Goal: Information Seeking & Learning: Find specific fact

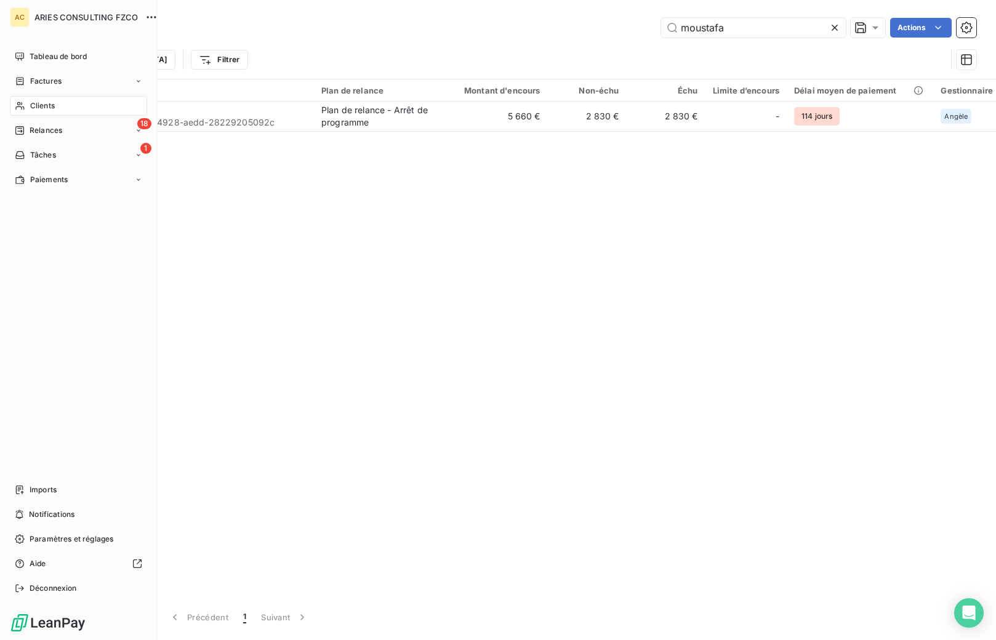
click at [33, 110] on span "Clients" at bounding box center [42, 105] width 25 height 11
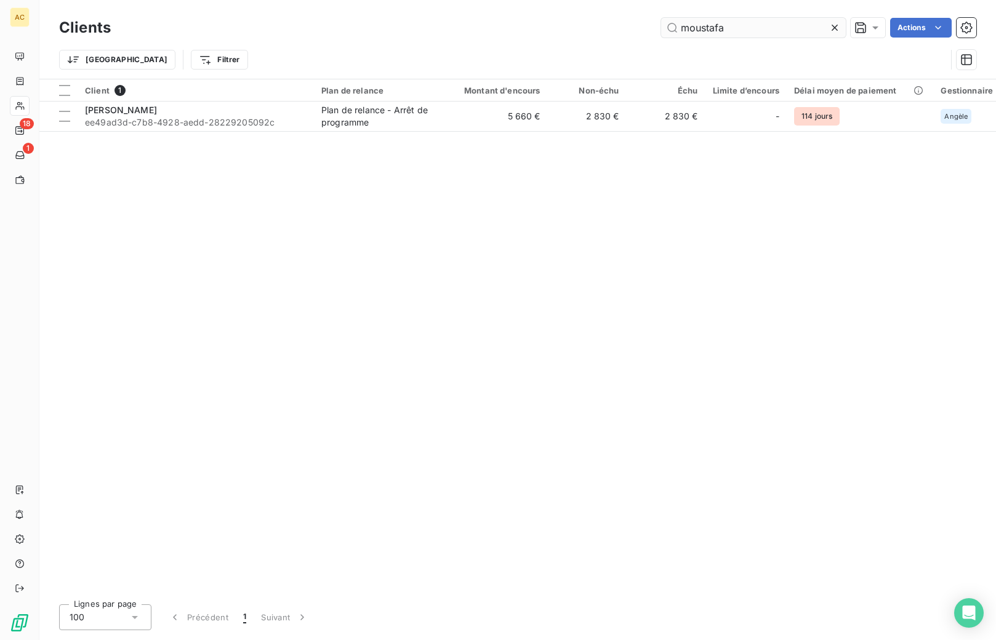
click at [731, 41] on div "Trier Filtrer" at bounding box center [517, 60] width 917 height 38
drag, startPoint x: 724, startPoint y: 28, endPoint x: 668, endPoint y: 21, distance: 56.4
click at [668, 21] on input "moustafa" at bounding box center [753, 28] width 185 height 20
drag, startPoint x: 705, startPoint y: 34, endPoint x: 680, endPoint y: 30, distance: 24.9
click at [680, 30] on input "koss" at bounding box center [753, 28] width 185 height 20
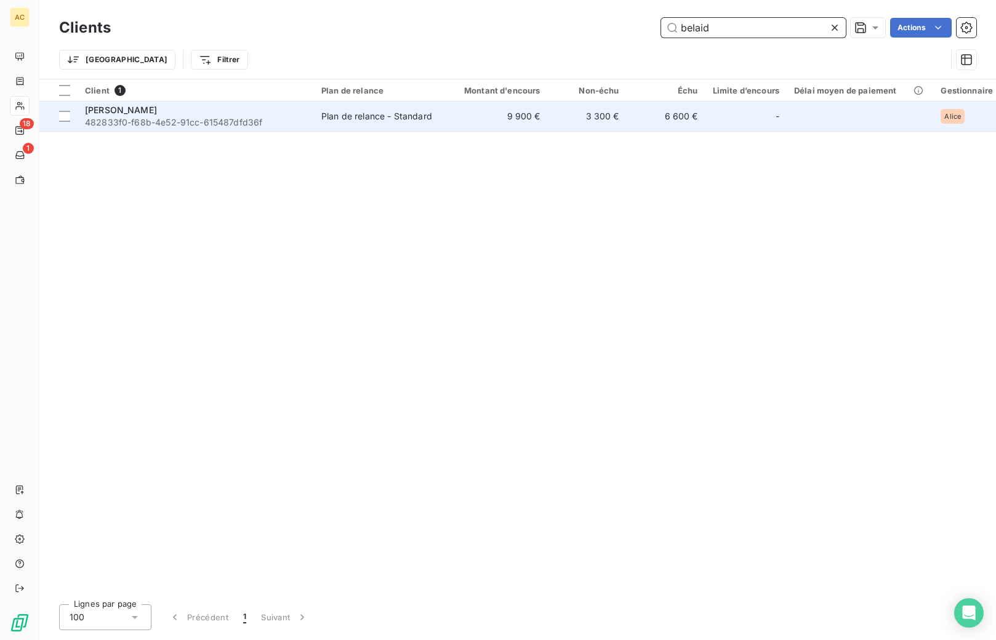
type input "belaid"
click at [382, 126] on td "Plan de relance - Standard" at bounding box center [378, 117] width 128 height 30
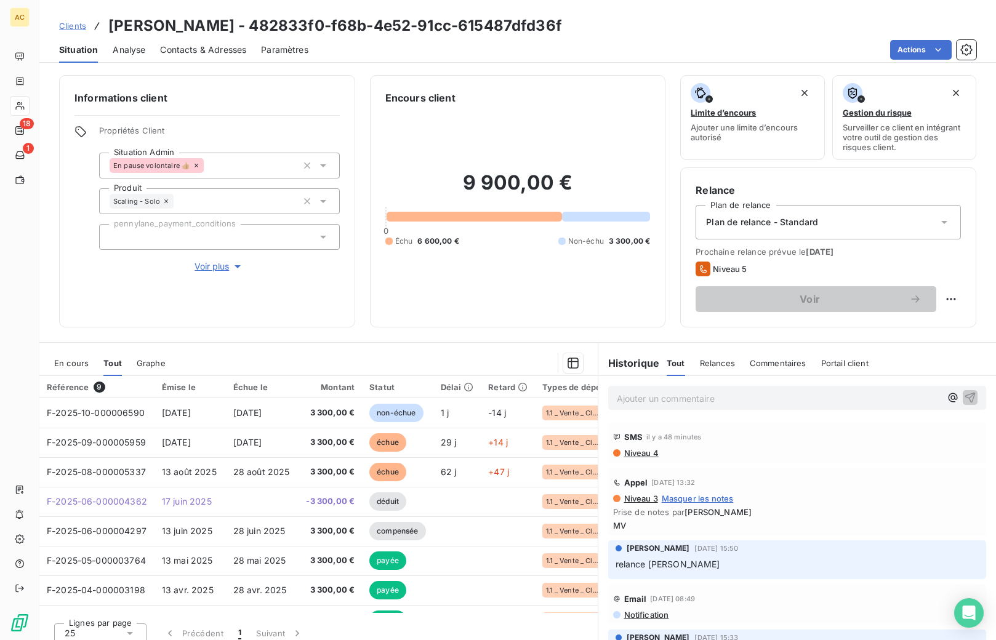
click at [199, 271] on span "Voir plus" at bounding box center [218, 266] width 49 height 12
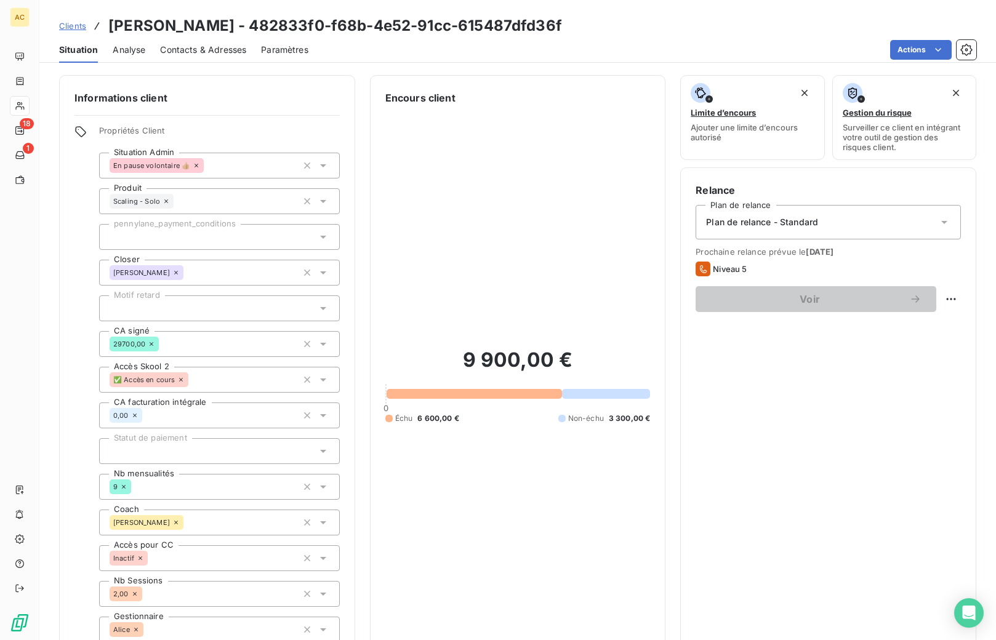
scroll to position [36, 0]
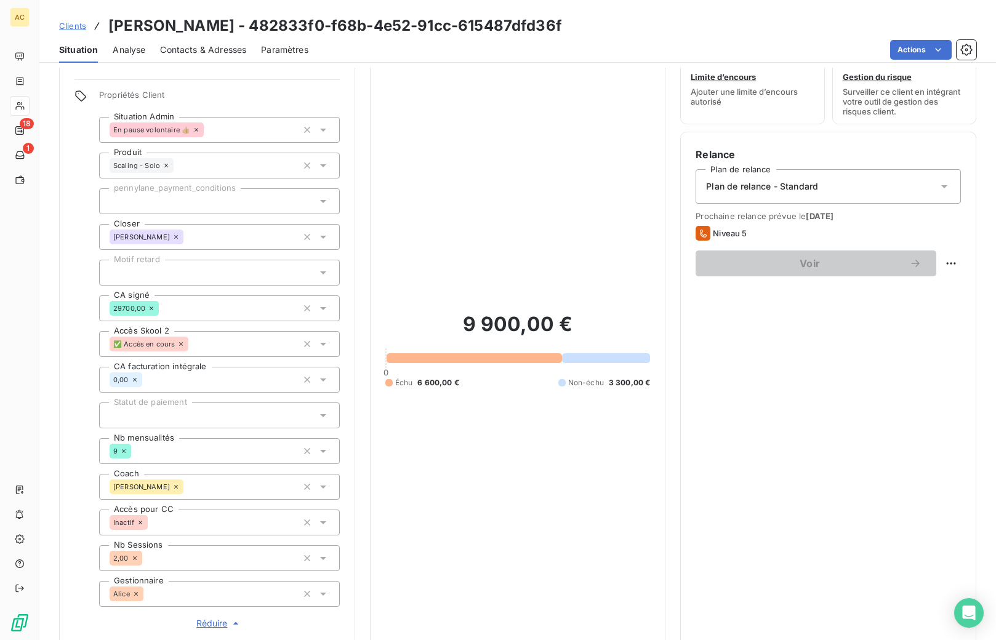
click at [71, 29] on span "Clients" at bounding box center [72, 26] width 27 height 10
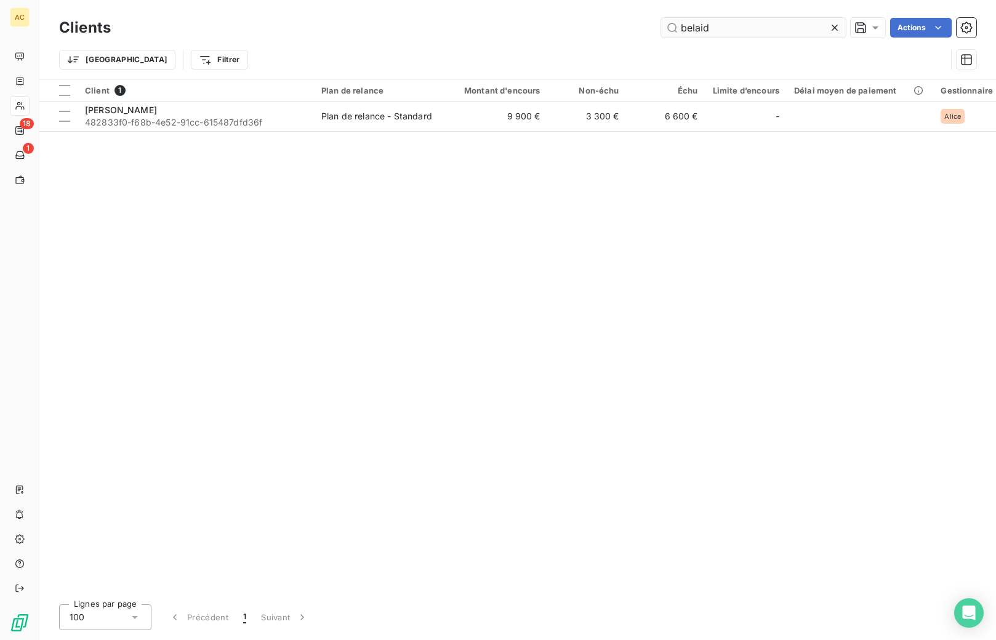
drag, startPoint x: 705, startPoint y: 25, endPoint x: 681, endPoint y: 23, distance: 24.0
click at [681, 23] on input "belaid" at bounding box center [753, 28] width 185 height 20
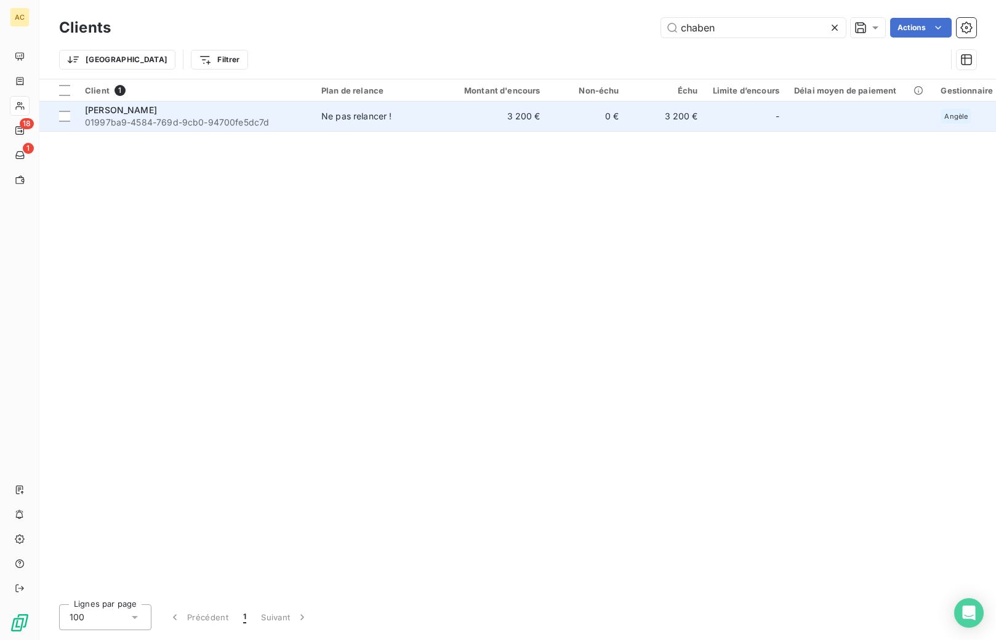
type input "chaben"
click at [202, 118] on span "01997ba9-4584-769d-9cb0-94700fe5dc7d" at bounding box center [196, 122] width 222 height 12
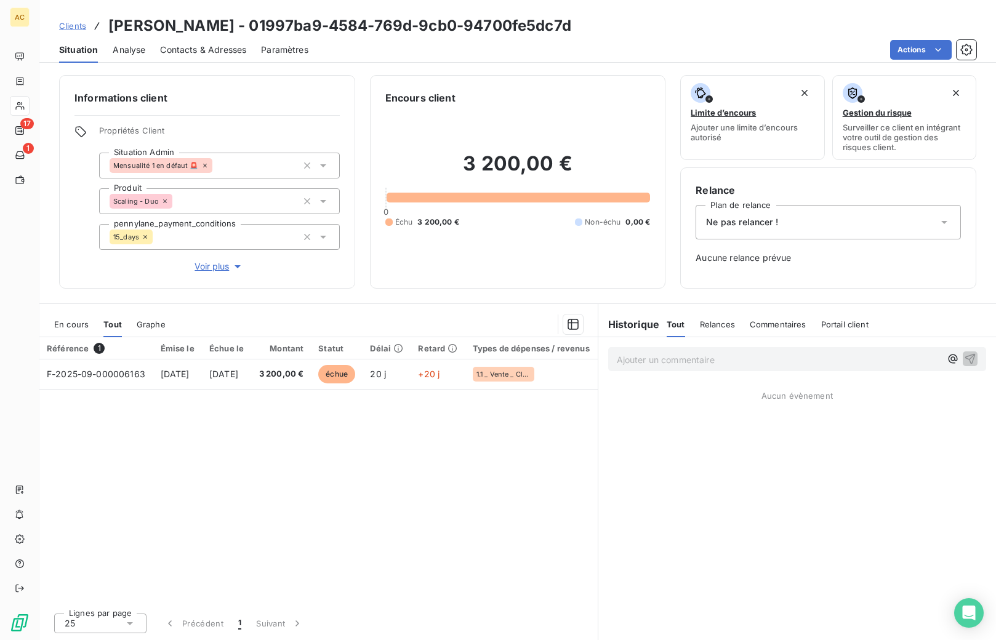
click at [223, 267] on span "Voir plus" at bounding box center [218, 266] width 49 height 12
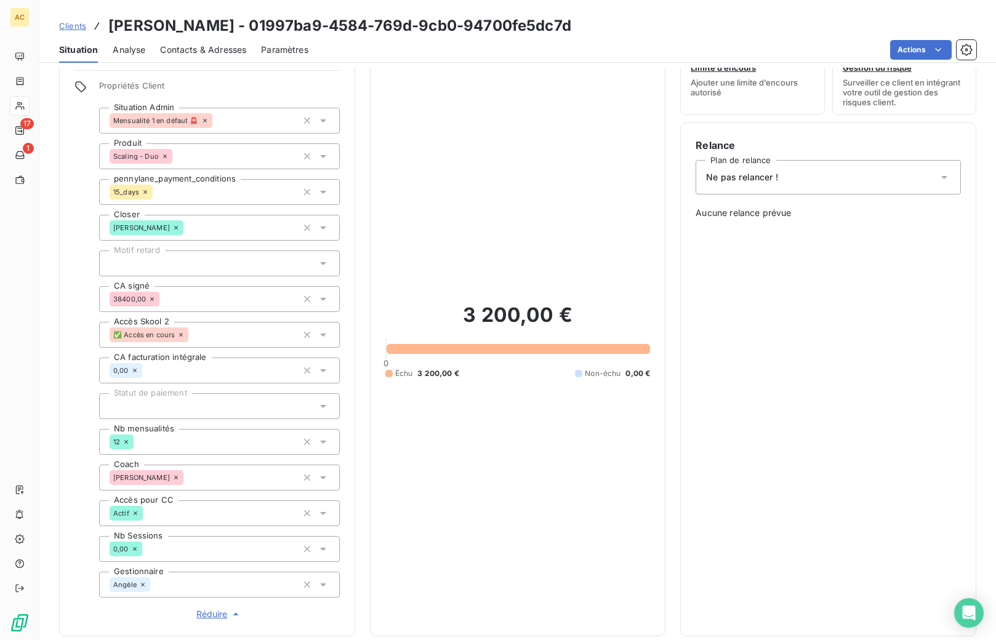
scroll to position [164, 0]
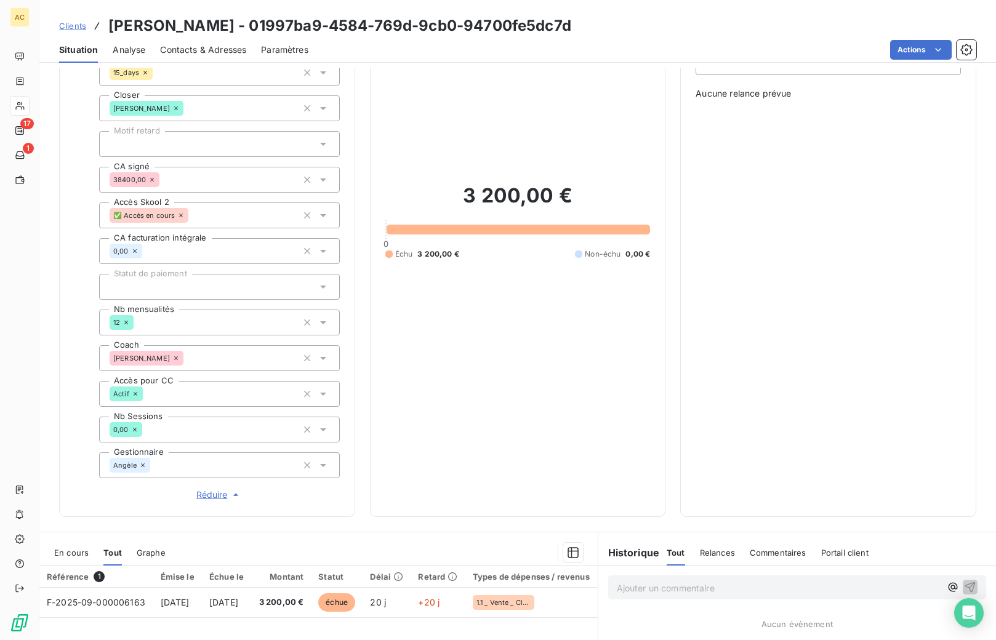
click at [73, 29] on span "Clients" at bounding box center [72, 26] width 27 height 10
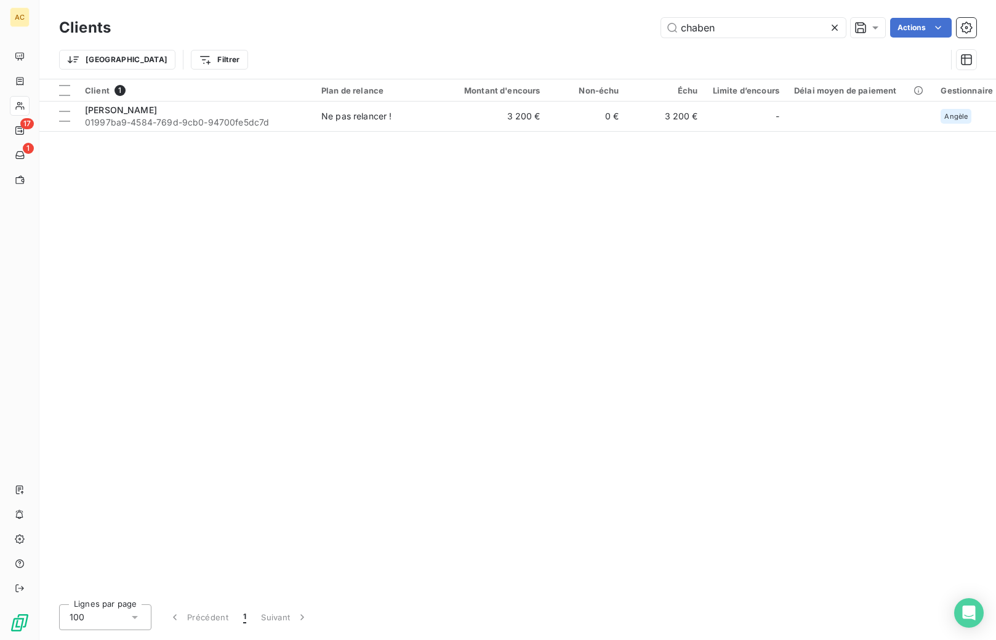
drag, startPoint x: 702, startPoint y: 30, endPoint x: 644, endPoint y: 24, distance: 58.2
click at [644, 24] on div "chaben Actions" at bounding box center [551, 28] width 851 height 20
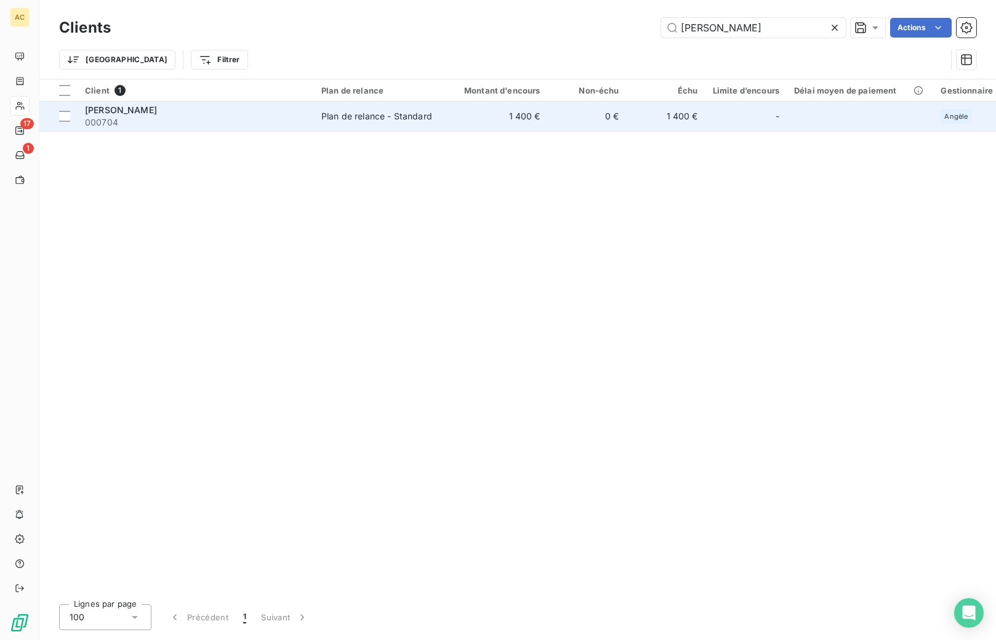
type input "[PERSON_NAME]"
click at [280, 124] on span "000704" at bounding box center [196, 122] width 222 height 12
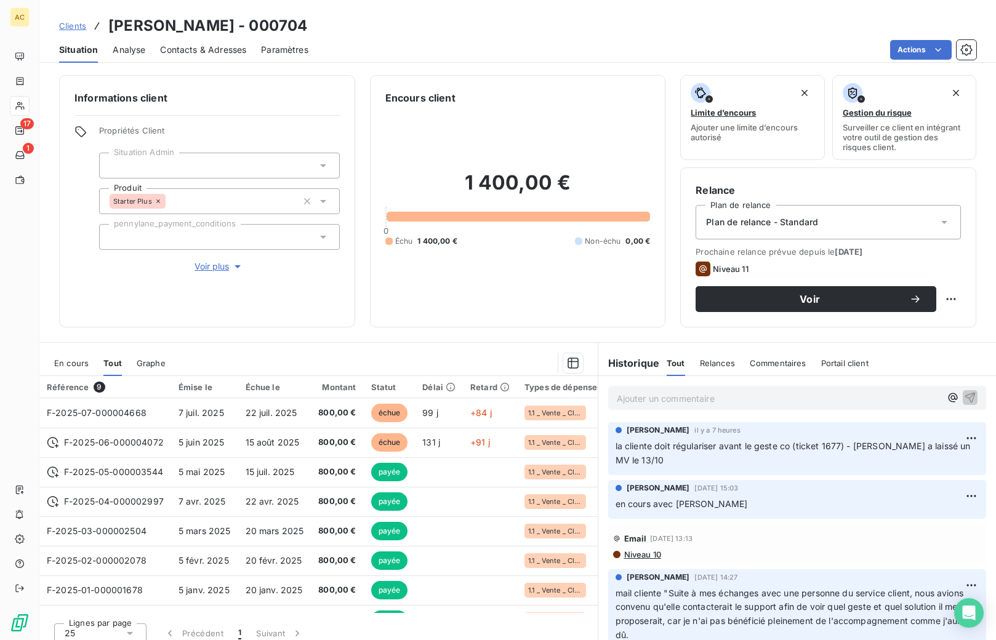
click at [677, 400] on p "Ajouter un commentaire ﻿" at bounding box center [779, 398] width 324 height 15
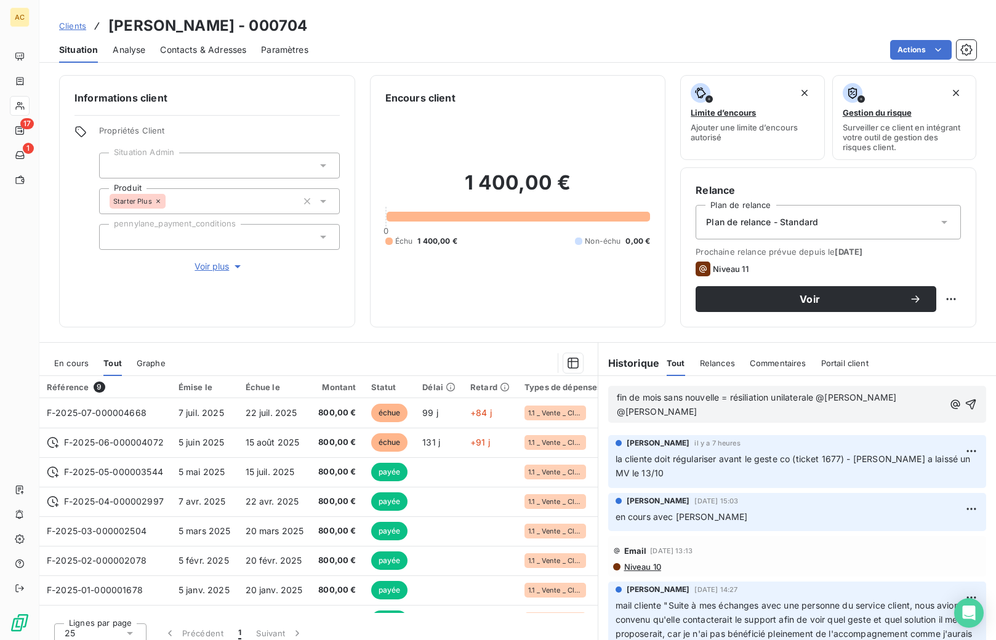
click at [964, 404] on icon "button" at bounding box center [970, 404] width 12 height 12
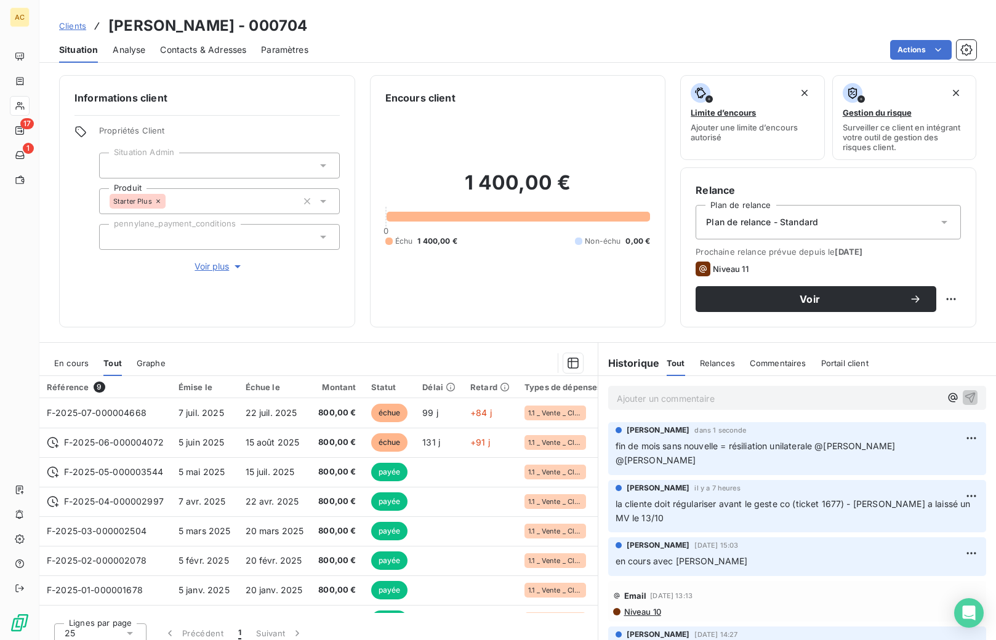
click at [79, 26] on span "Clients" at bounding box center [72, 26] width 27 height 10
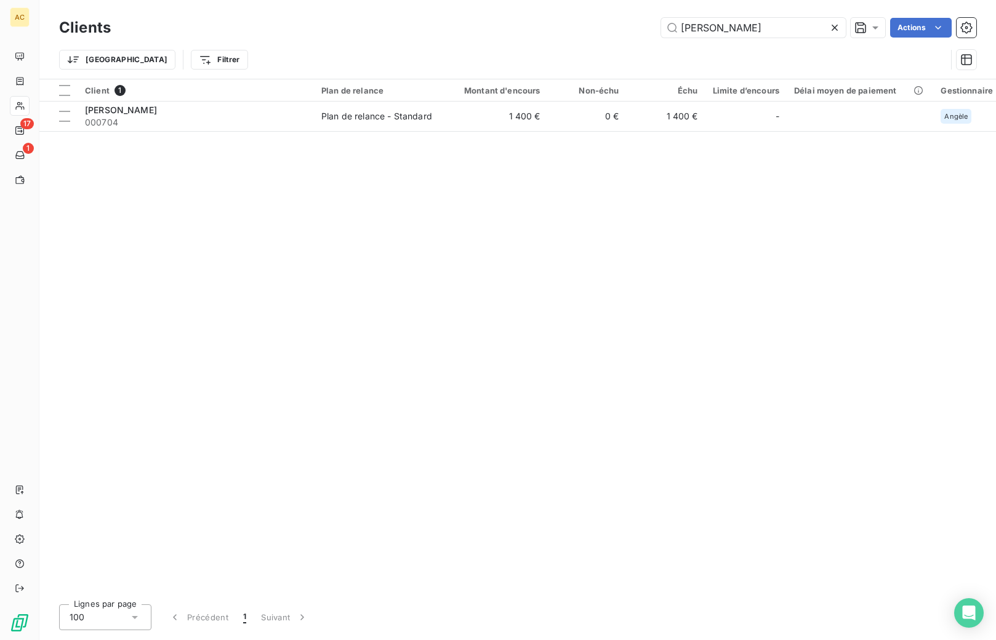
drag, startPoint x: 669, startPoint y: 31, endPoint x: 628, endPoint y: 28, distance: 41.3
click at [628, 28] on div "[PERSON_NAME] Actions" at bounding box center [551, 28] width 851 height 20
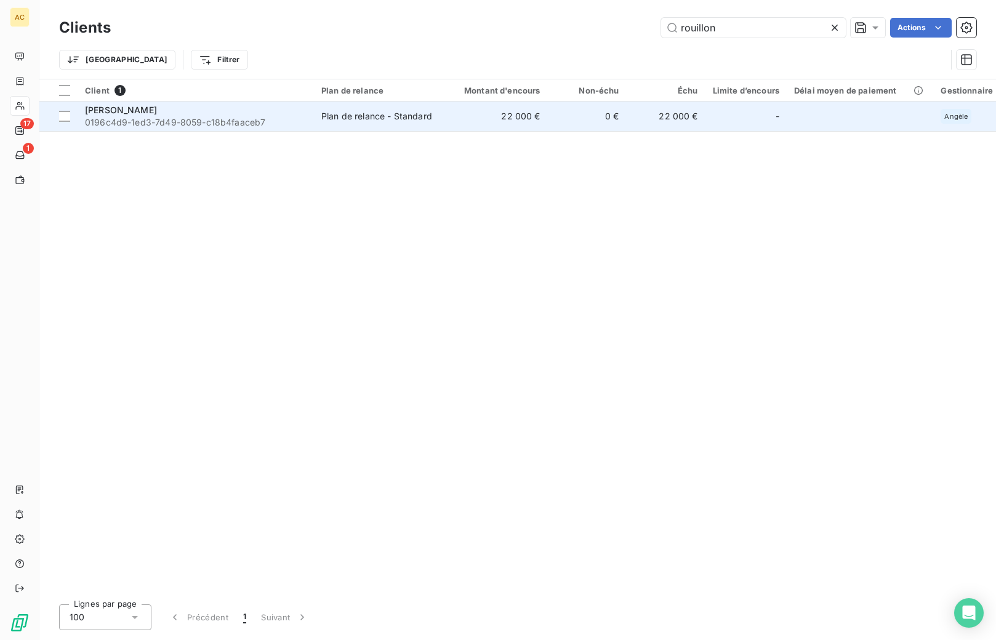
type input "rouillon"
click at [267, 122] on span "0196c4d9-1ed3-7d49-8059-c18b4faaceb7" at bounding box center [196, 122] width 222 height 12
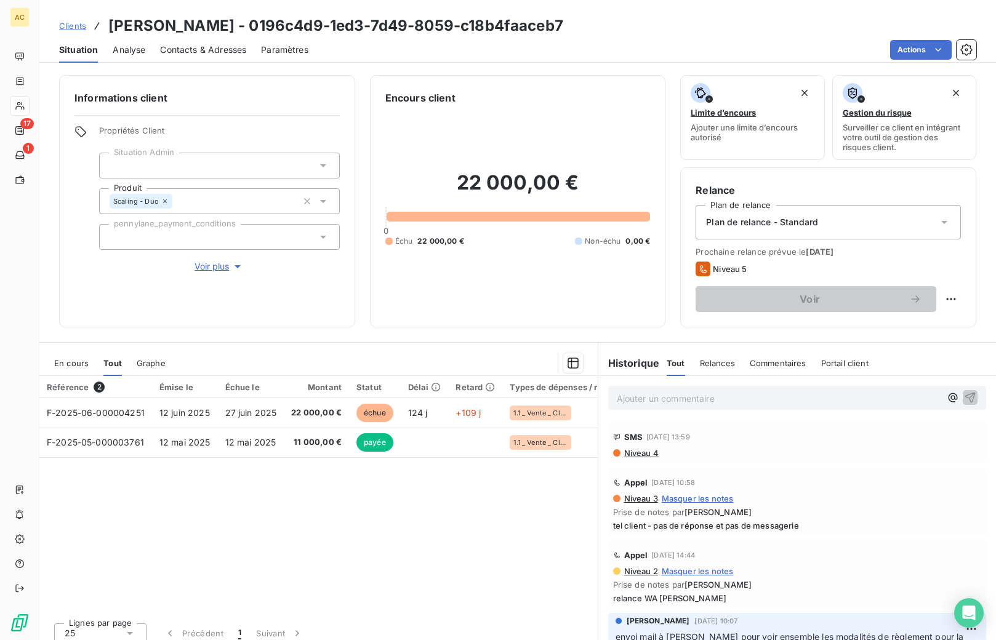
click at [735, 400] on p "Ajouter un commentaire ﻿" at bounding box center [779, 398] width 324 height 15
click at [964, 399] on icon "button" at bounding box center [970, 397] width 12 height 12
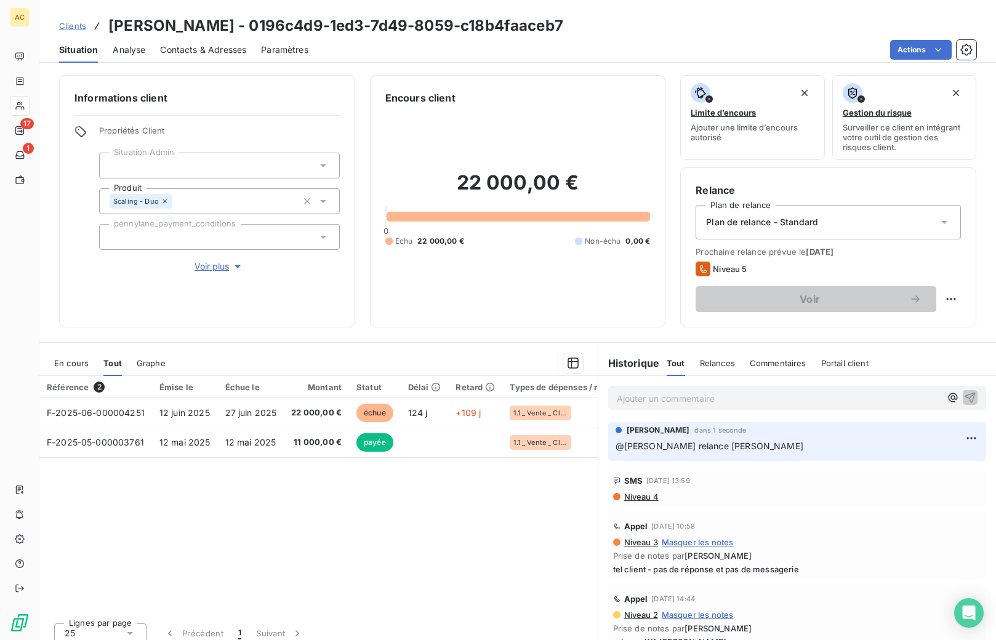
click at [70, 29] on span "Clients" at bounding box center [72, 26] width 27 height 10
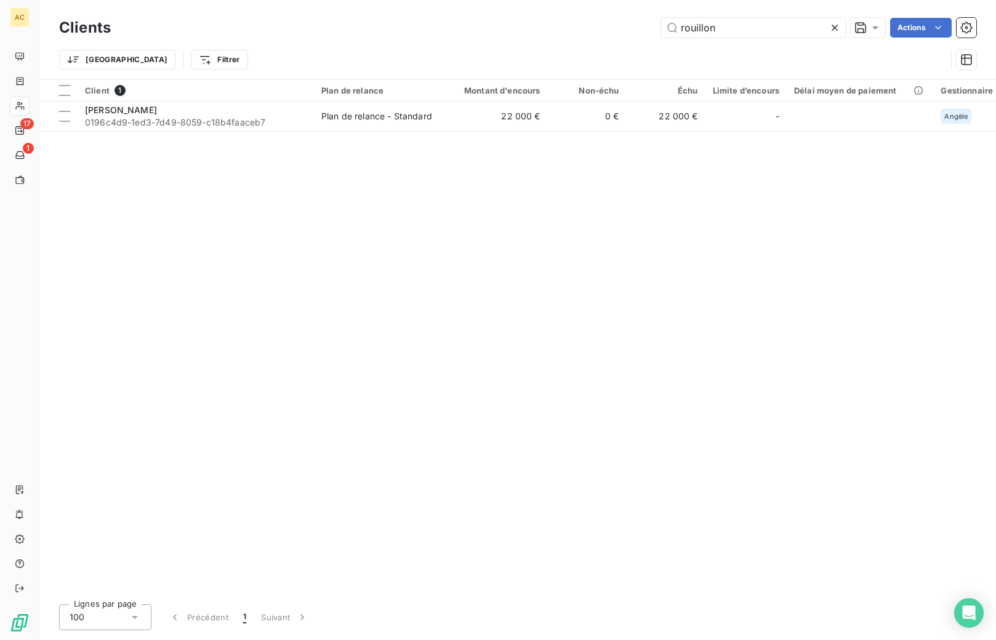
drag, startPoint x: 692, startPoint y: 25, endPoint x: 633, endPoint y: 17, distance: 59.1
click at [633, 17] on div "Clients rouillon Actions" at bounding box center [517, 28] width 917 height 26
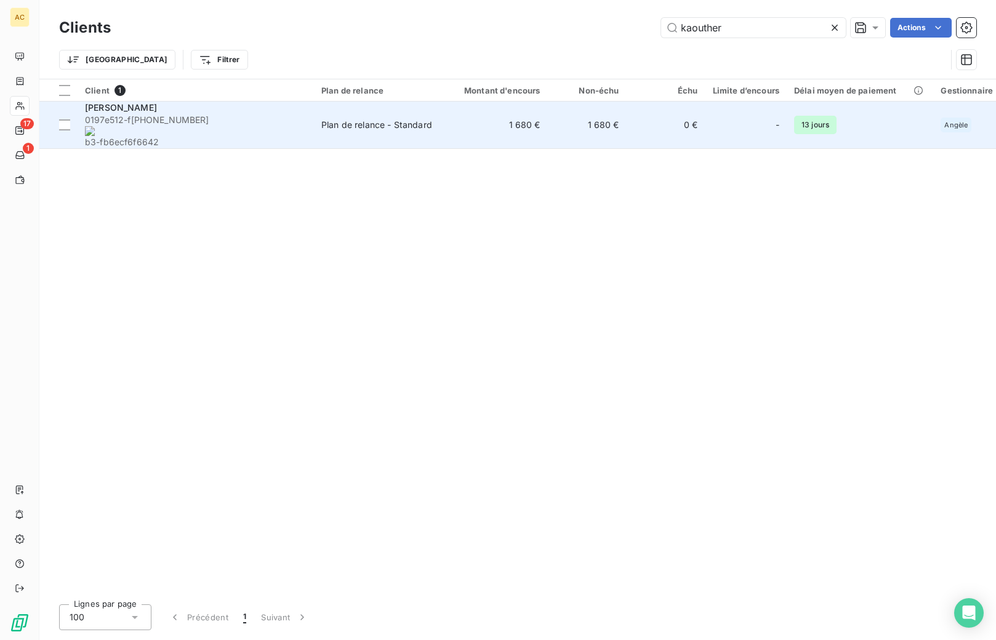
type input "kaouther"
click at [321, 119] on div "Plan de relance - Standard" at bounding box center [376, 125] width 111 height 12
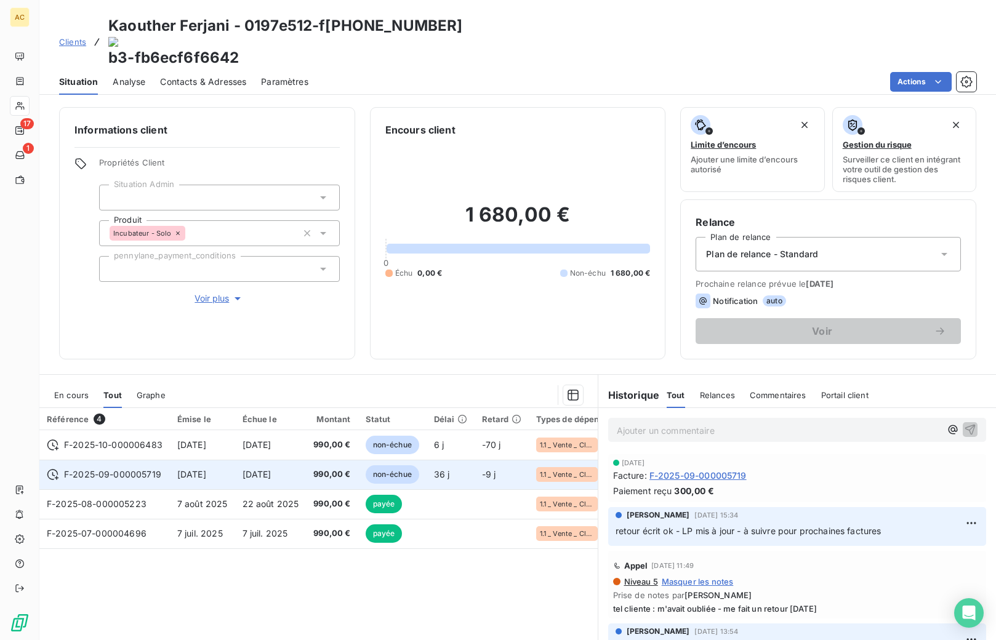
click at [206, 469] on span "[DATE]" at bounding box center [191, 474] width 29 height 10
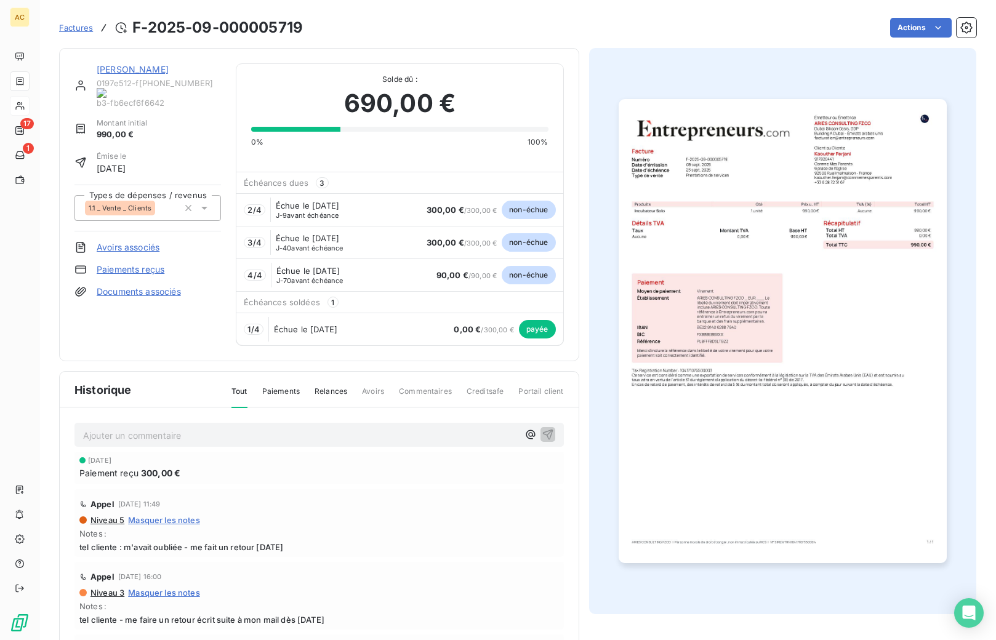
click at [136, 71] on link "[PERSON_NAME]" at bounding box center [133, 69] width 72 height 10
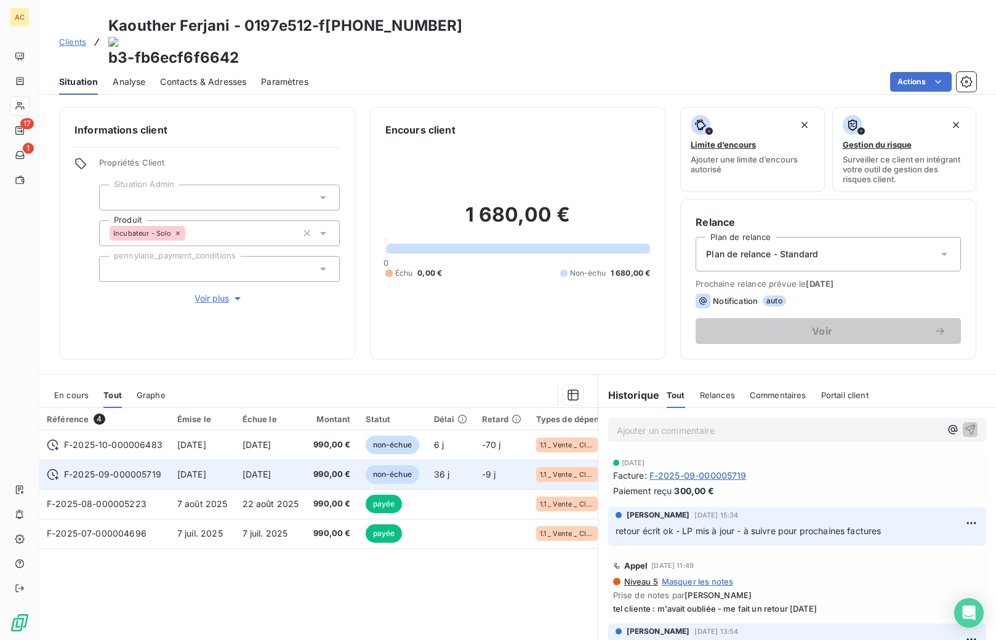
click at [333, 468] on span "990,00 €" at bounding box center [331, 474] width 37 height 12
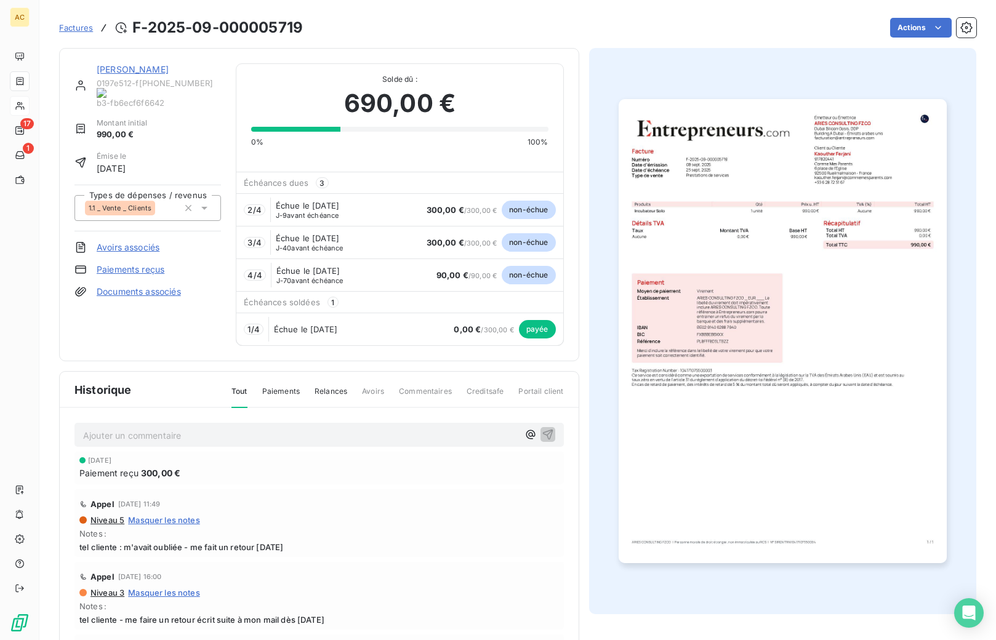
click at [124, 73] on link "[PERSON_NAME]" at bounding box center [133, 69] width 72 height 10
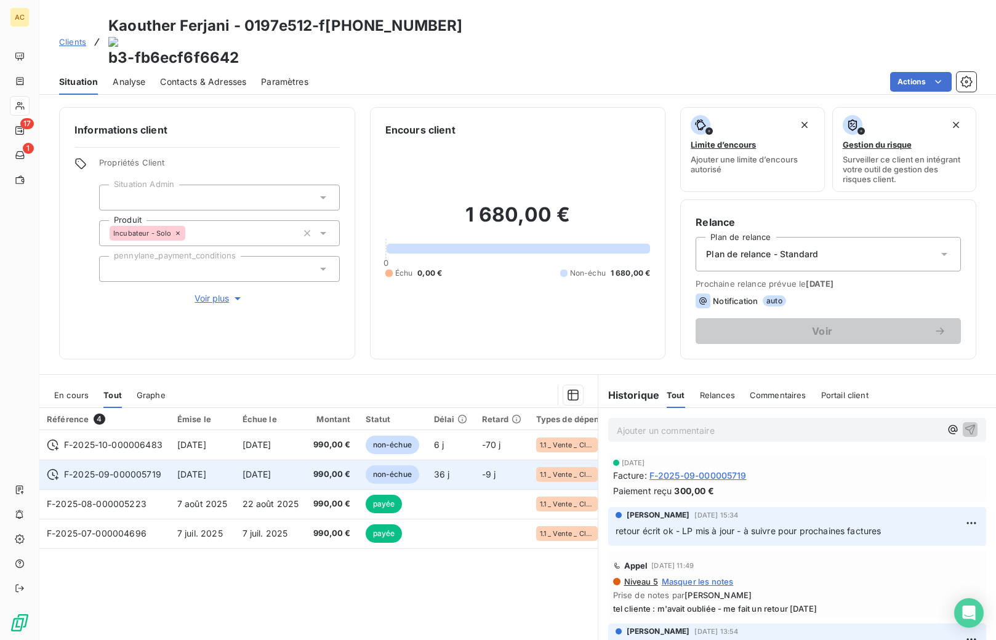
click at [244, 460] on td "[DATE]" at bounding box center [270, 475] width 71 height 30
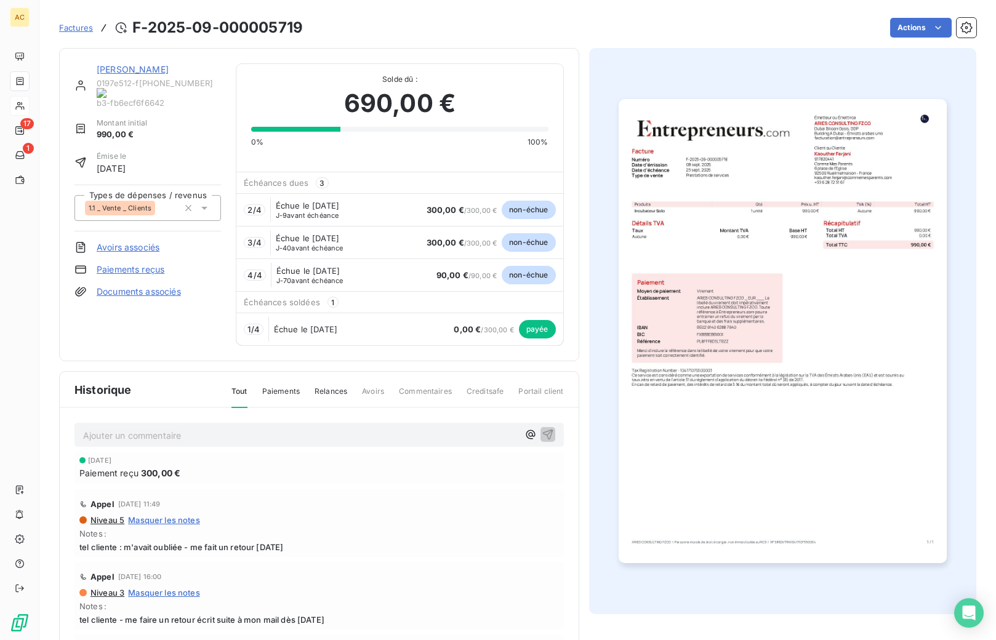
click at [116, 71] on link "[PERSON_NAME]" at bounding box center [133, 69] width 72 height 10
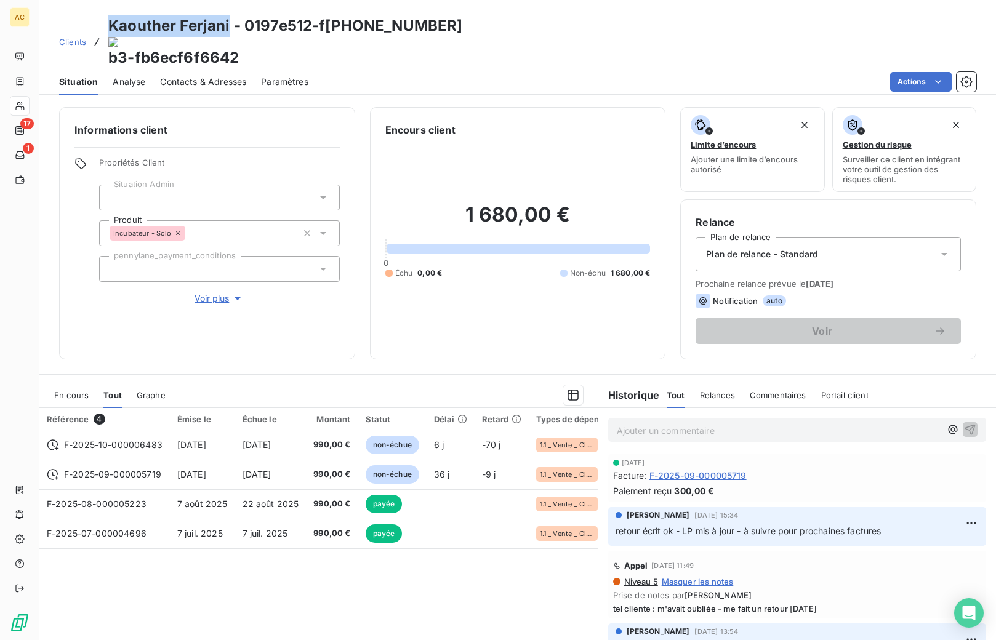
drag, startPoint x: 109, startPoint y: 22, endPoint x: 227, endPoint y: 26, distance: 118.2
click at [227, 26] on h3 "Kaouther Ferjani - 0197e512-f [PHONE_NUMBER] b3-fb6ecf6f6642" at bounding box center [285, 42] width 354 height 54
copy h3 "[PERSON_NAME]"
click at [78, 76] on span "Situation" at bounding box center [78, 82] width 39 height 12
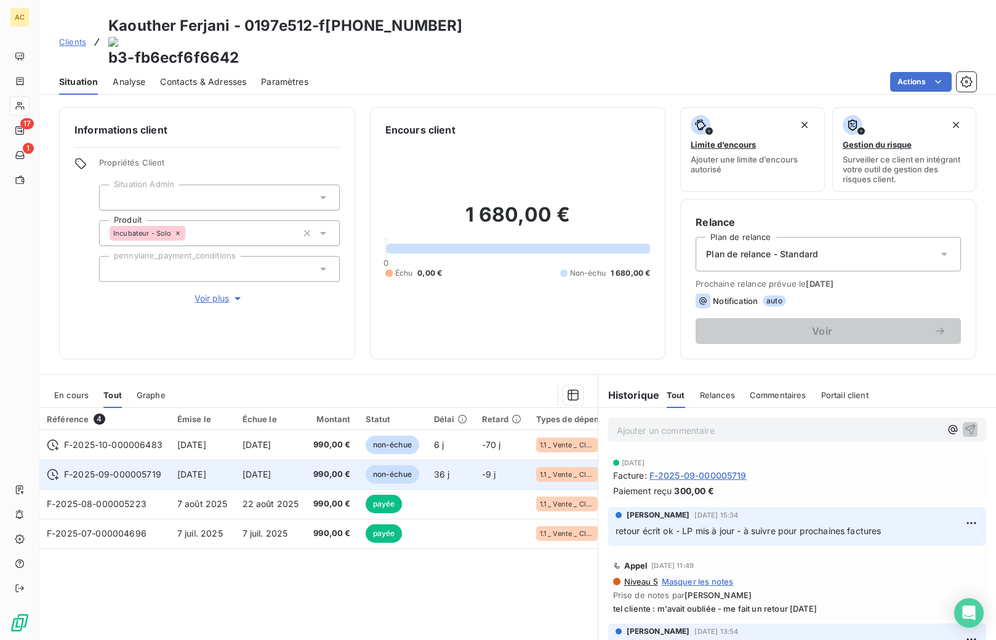
click at [244, 469] on span "[DATE]" at bounding box center [256, 474] width 29 height 10
click at [238, 460] on td "[DATE]" at bounding box center [270, 475] width 71 height 30
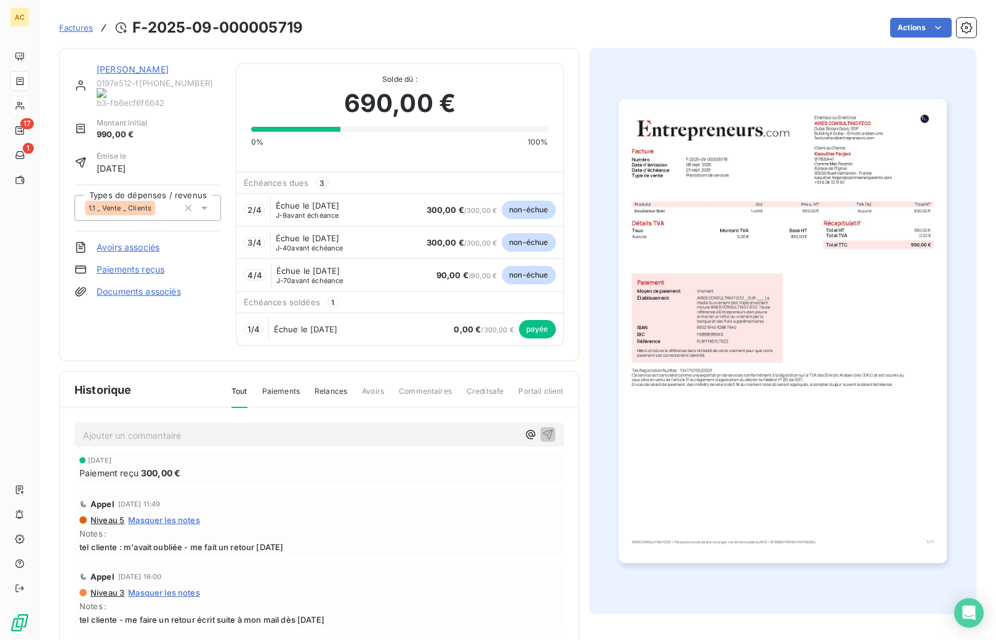
click at [655, 276] on img "button" at bounding box center [783, 330] width 328 height 463
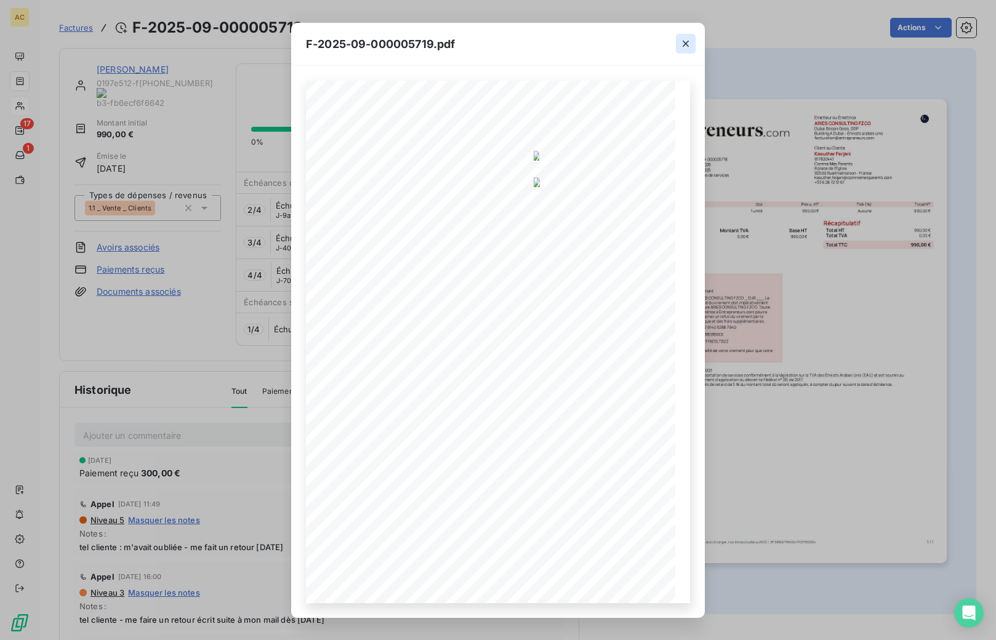
click at [683, 43] on icon "button" at bounding box center [685, 44] width 12 height 12
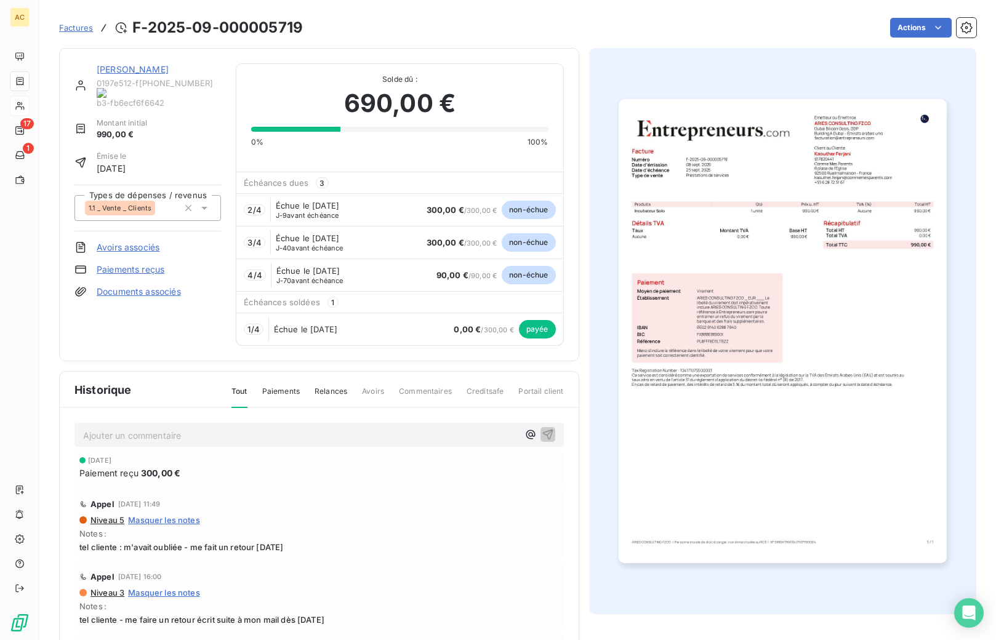
click at [73, 28] on span "Factures" at bounding box center [76, 28] width 34 height 10
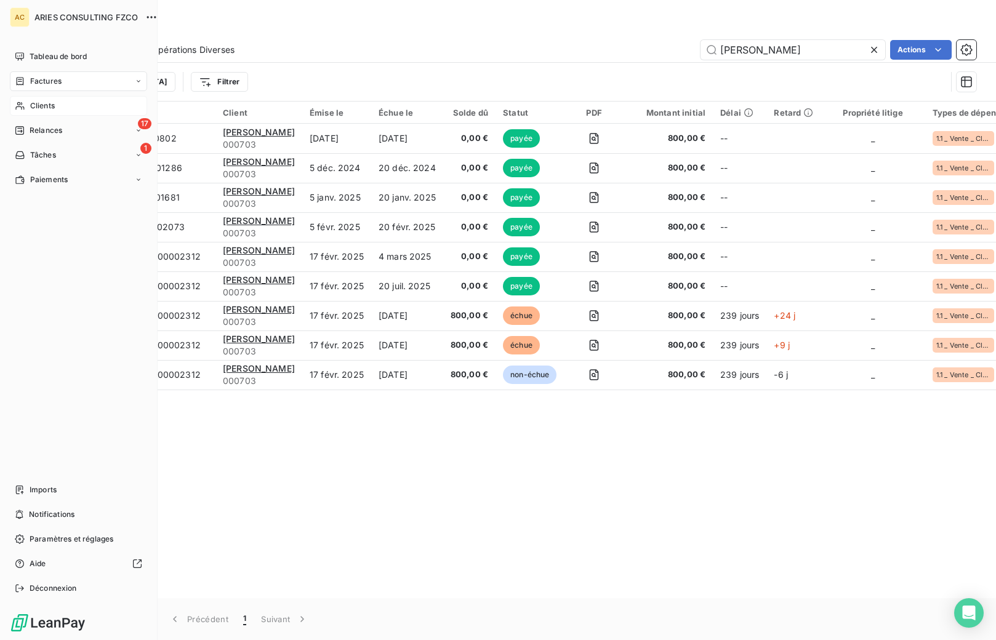
click at [33, 108] on span "Clients" at bounding box center [42, 105] width 25 height 11
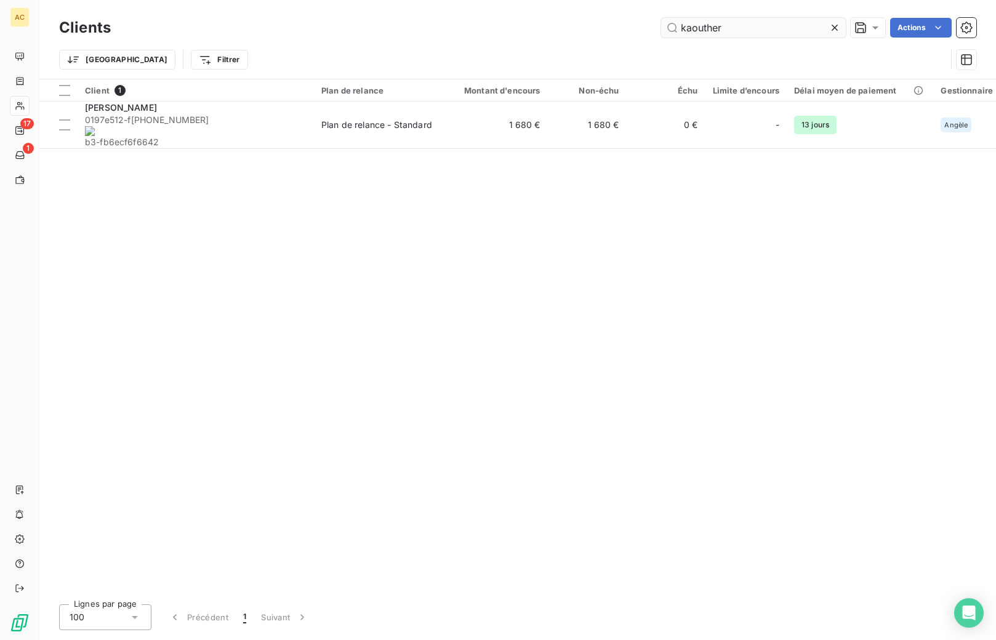
drag, startPoint x: 724, startPoint y: 28, endPoint x: 673, endPoint y: 25, distance: 51.2
click at [673, 25] on input "kaouther" at bounding box center [753, 28] width 185 height 20
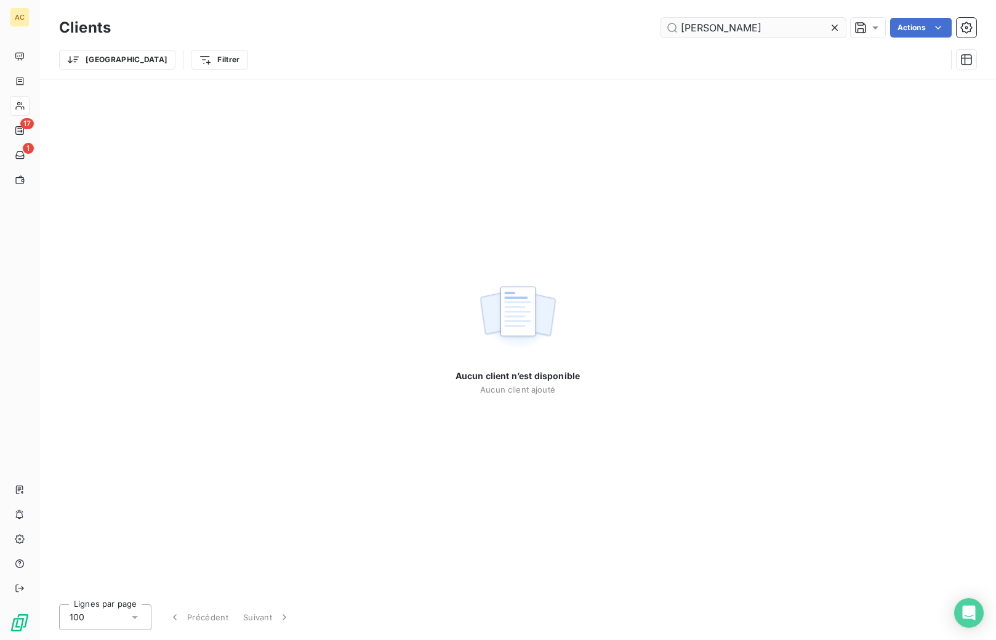
drag, startPoint x: 701, startPoint y: 30, endPoint x: 668, endPoint y: 24, distance: 33.8
click at [668, 24] on input "[PERSON_NAME]" at bounding box center [753, 28] width 185 height 20
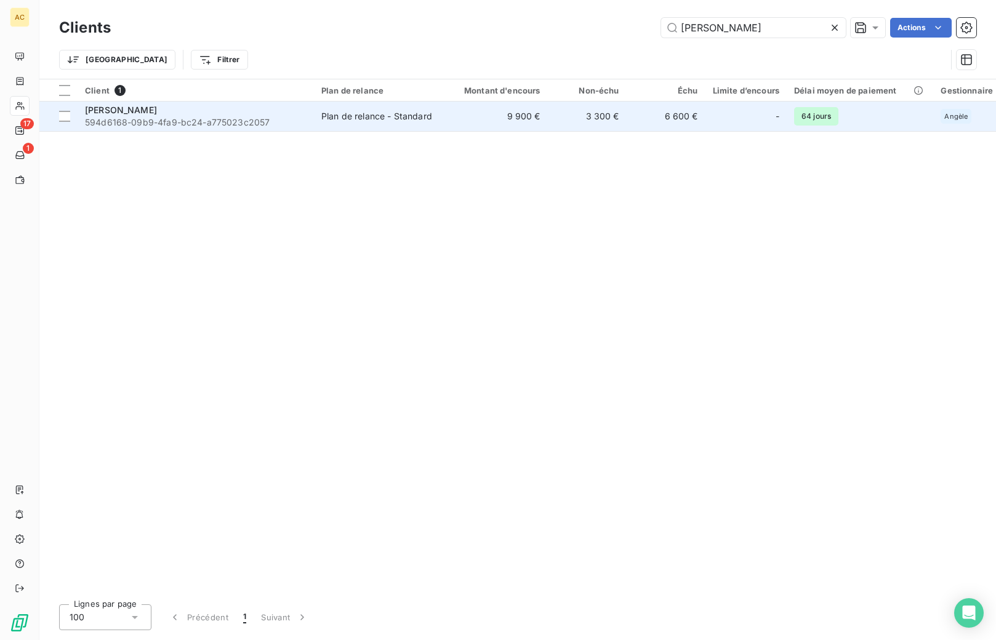
type input "[PERSON_NAME]"
click at [351, 119] on div "Plan de relance - Standard" at bounding box center [376, 116] width 111 height 12
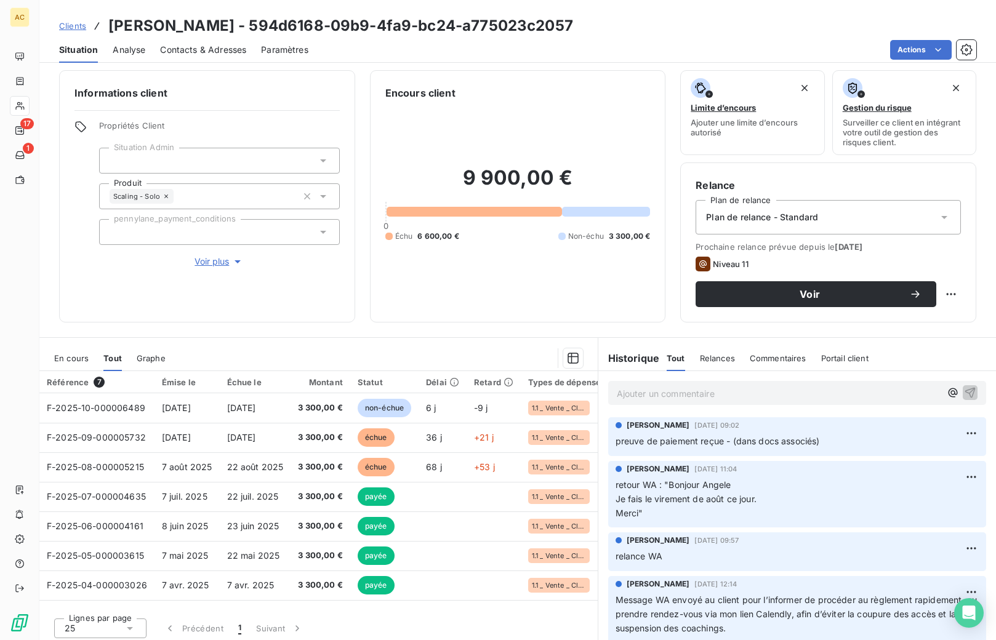
scroll to position [10, 0]
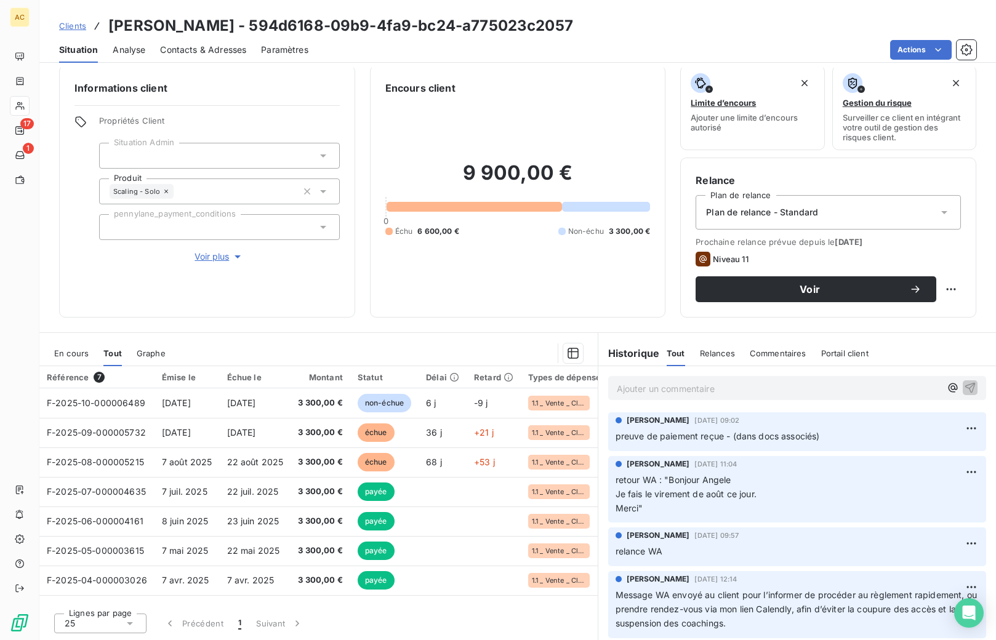
click at [67, 24] on span "Clients" at bounding box center [72, 26] width 27 height 10
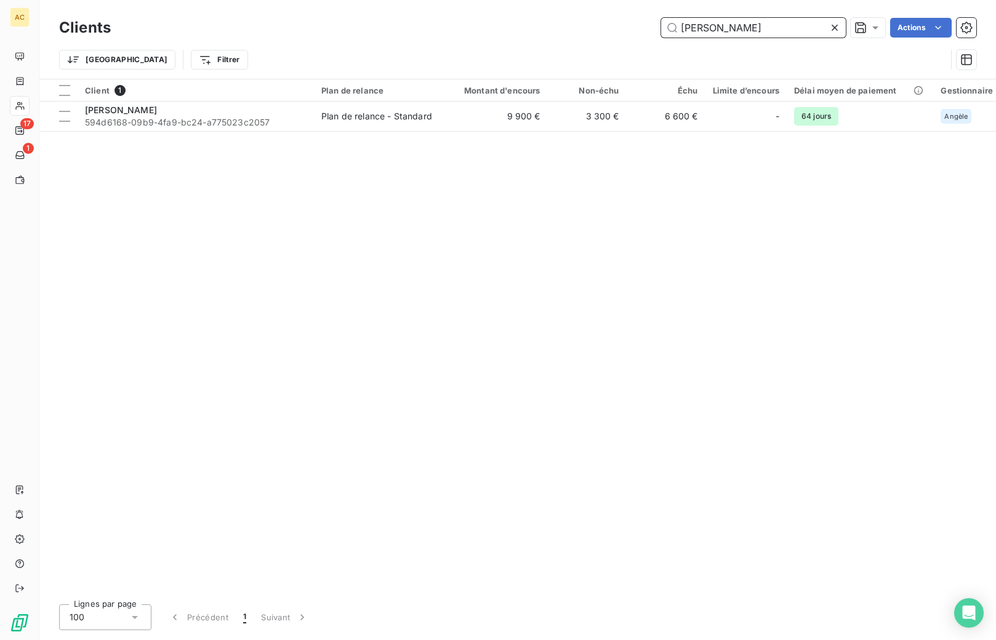
drag, startPoint x: 735, startPoint y: 26, endPoint x: 678, endPoint y: 28, distance: 57.3
click at [678, 28] on input "[PERSON_NAME]" at bounding box center [753, 28] width 185 height 20
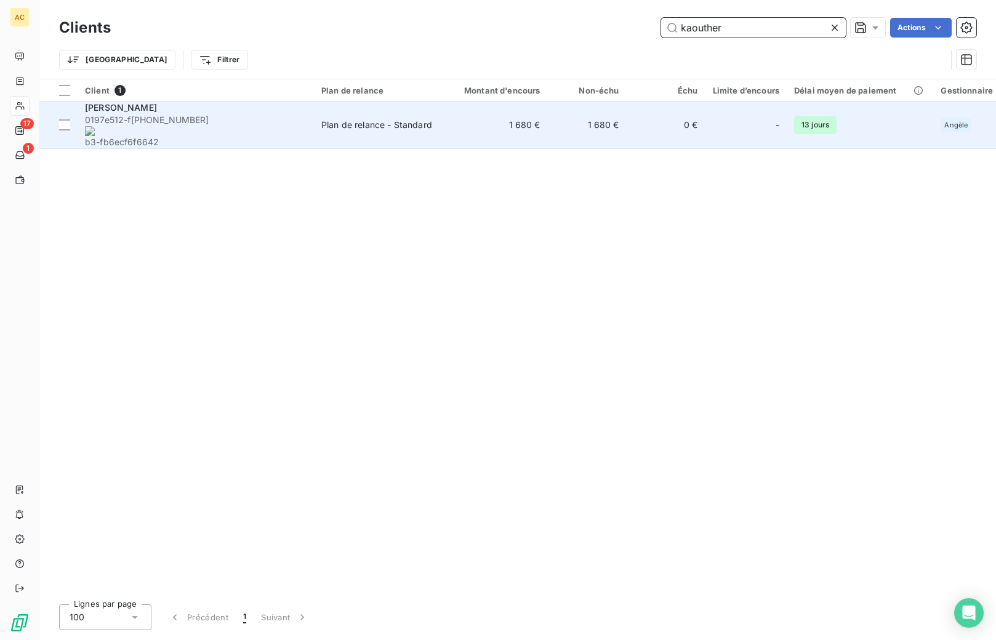
type input "kaouther"
click at [259, 122] on span "0197e512-f [PHONE_NUMBER] b3-fb6ecf6f6642" at bounding box center [196, 131] width 222 height 34
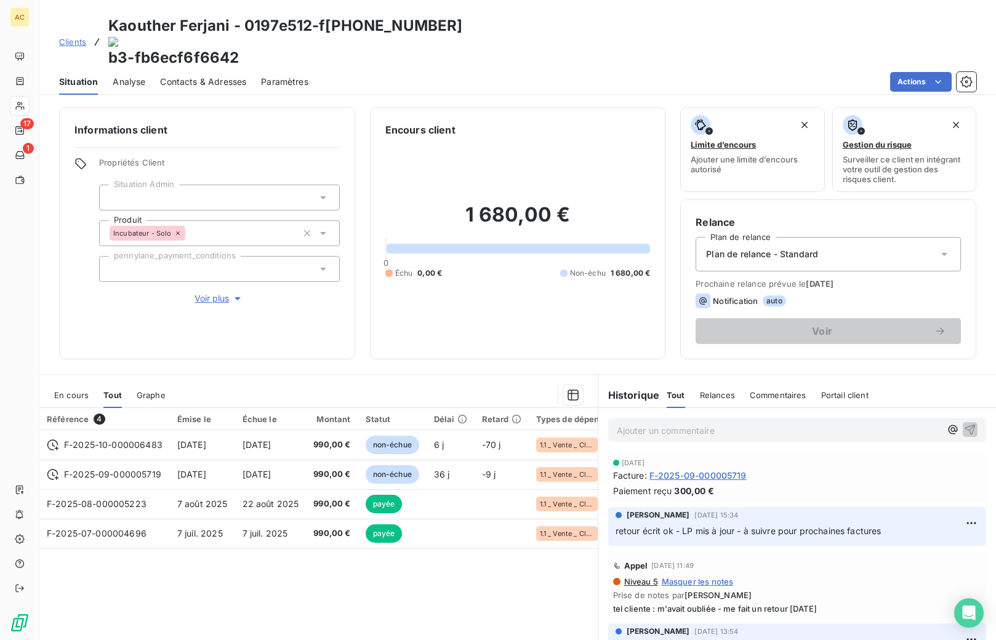
click at [681, 423] on p "Ajouter un commentaire ﻿" at bounding box center [779, 430] width 324 height 15
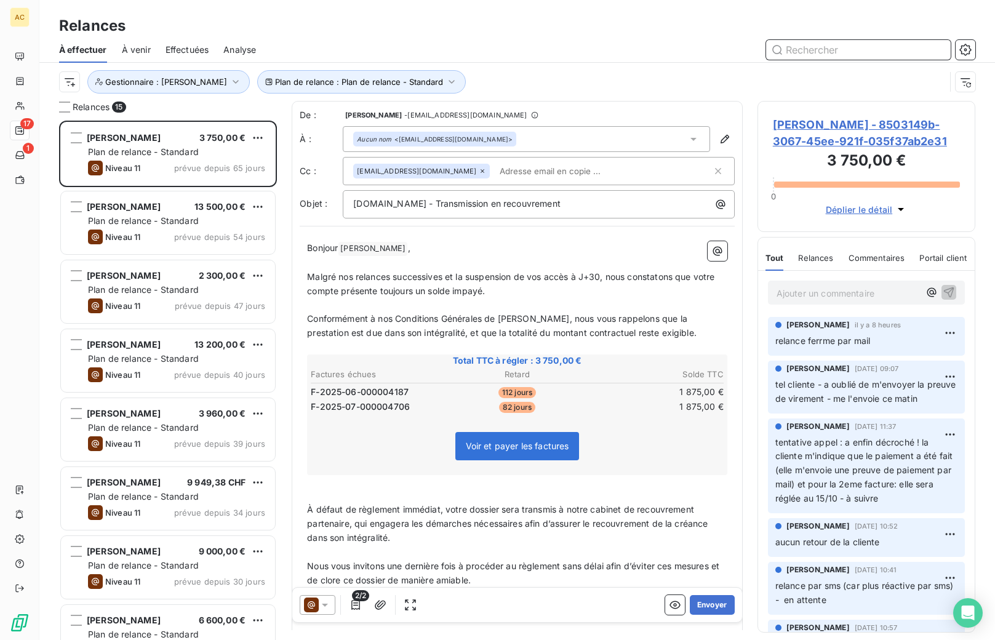
click at [809, 48] on input "text" at bounding box center [858, 50] width 185 height 20
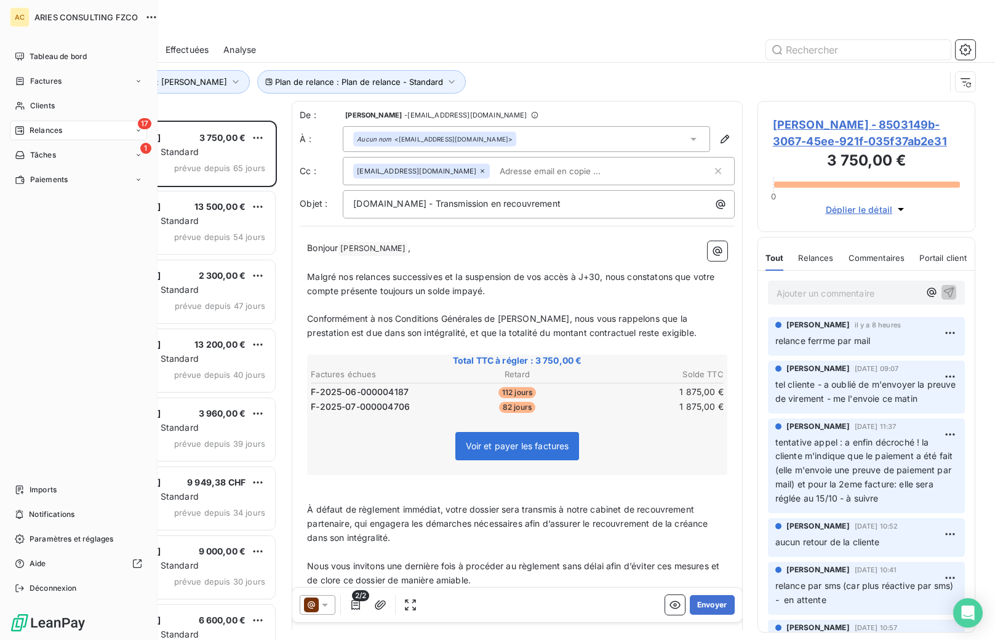
drag, startPoint x: 25, startPoint y: 106, endPoint x: 54, endPoint y: 139, distance: 44.0
click at [25, 106] on icon at bounding box center [20, 106] width 10 height 10
click at [73, 107] on div "Clients" at bounding box center [78, 106] width 137 height 20
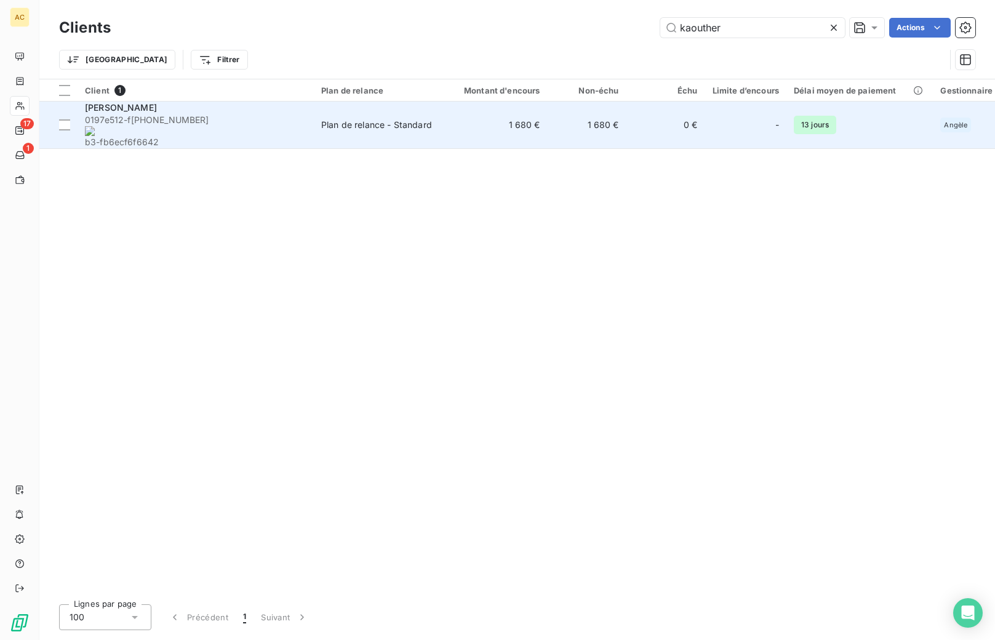
type input "kaouther"
click at [303, 121] on span "0197e512-f [PHONE_NUMBER] b3-fb6ecf6f6642" at bounding box center [196, 131] width 222 height 34
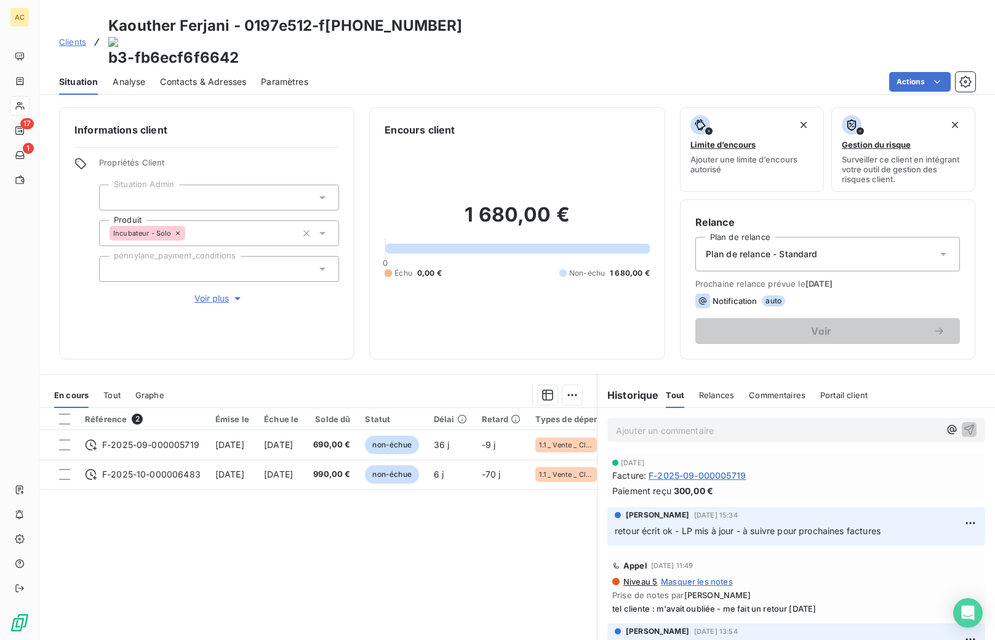
click at [661, 423] on p "Ajouter un commentaire ﻿" at bounding box center [778, 430] width 324 height 15
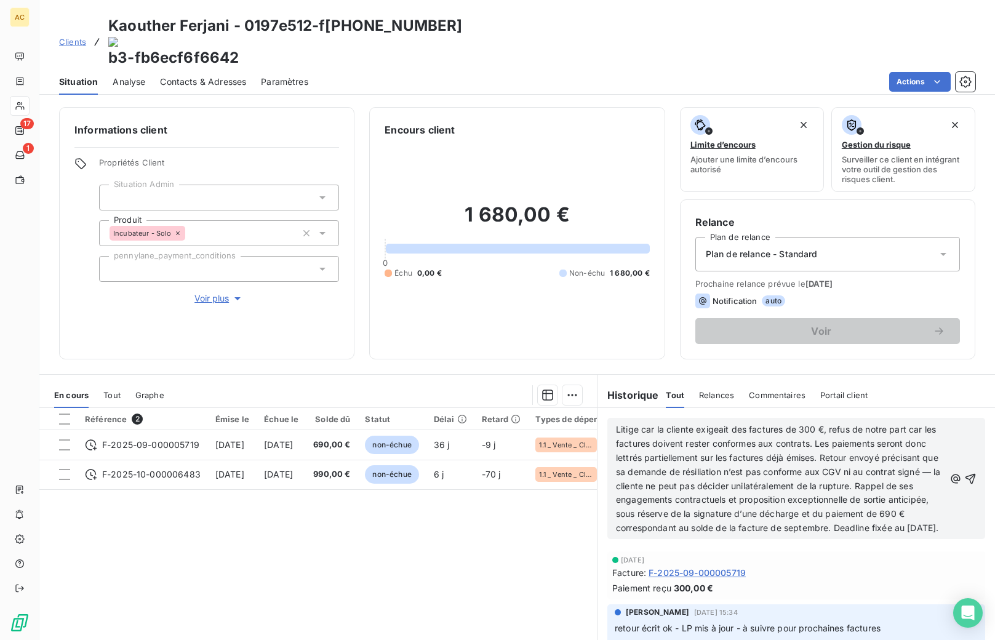
click at [840, 425] on span "Litige car la cliente exigeait des factures de 300 €, refus de notre part car l…" at bounding box center [779, 478] width 327 height 109
drag, startPoint x: 850, startPoint y: 448, endPoint x: 865, endPoint y: 508, distance: 62.2
click at [867, 510] on p "Litige car la cliente exigeait des factures de 300 €, refus de notre part car l…" at bounding box center [780, 479] width 329 height 113
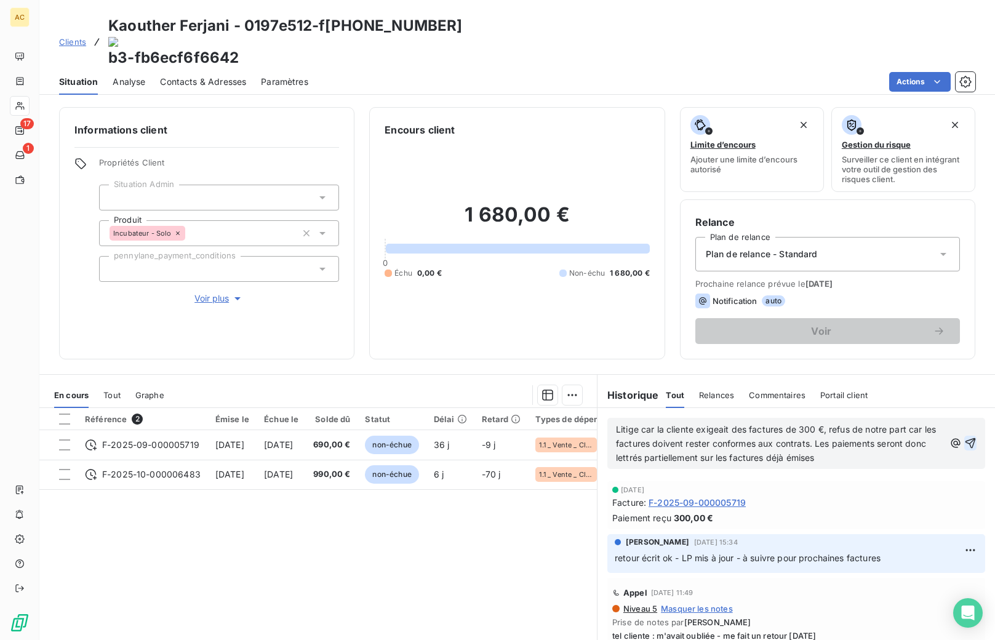
click at [964, 437] on icon "button" at bounding box center [970, 443] width 12 height 12
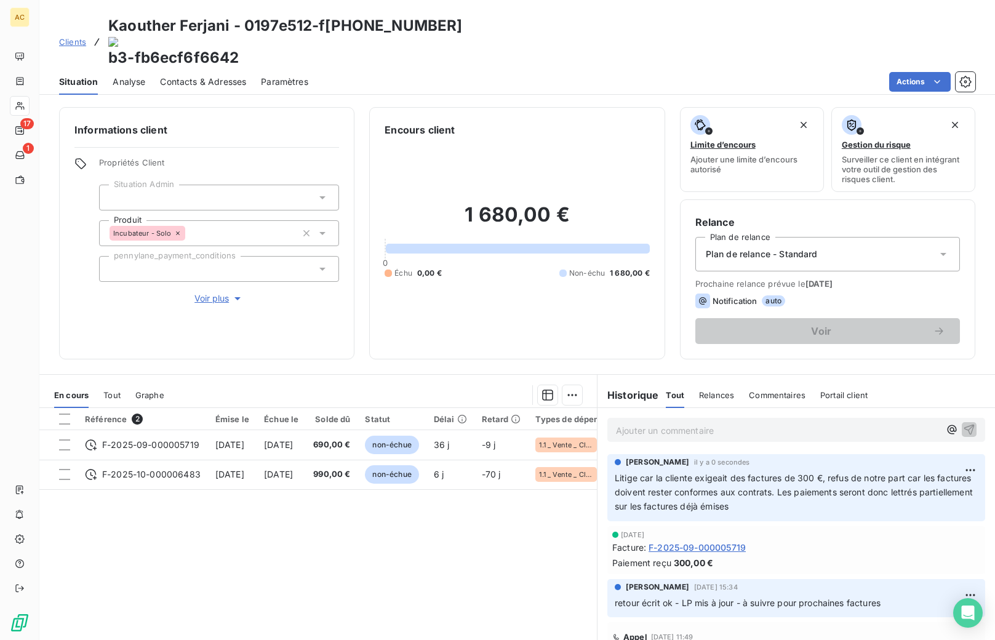
click at [628, 423] on p "Ajouter un commentaire ﻿" at bounding box center [778, 430] width 324 height 15
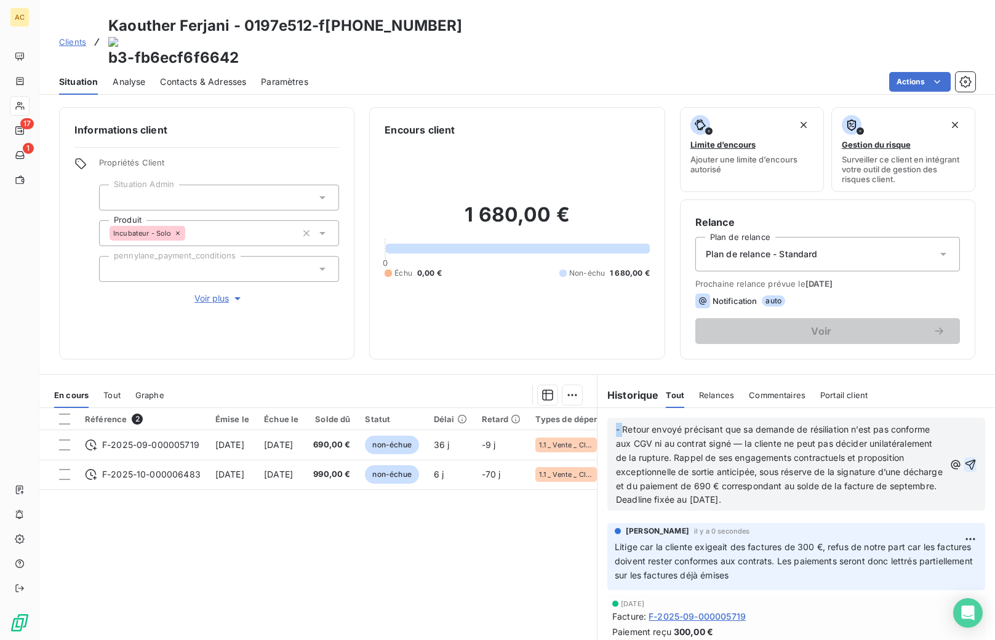
drag, startPoint x: 616, startPoint y: 396, endPoint x: 600, endPoint y: 393, distance: 16.3
click at [600, 408] on div "- Retour envoyé précisant que sa demande de résiliation n’est pas conforme aux …" at bounding box center [797, 464] width 398 height 113
click at [964, 459] on icon "button" at bounding box center [970, 465] width 12 height 12
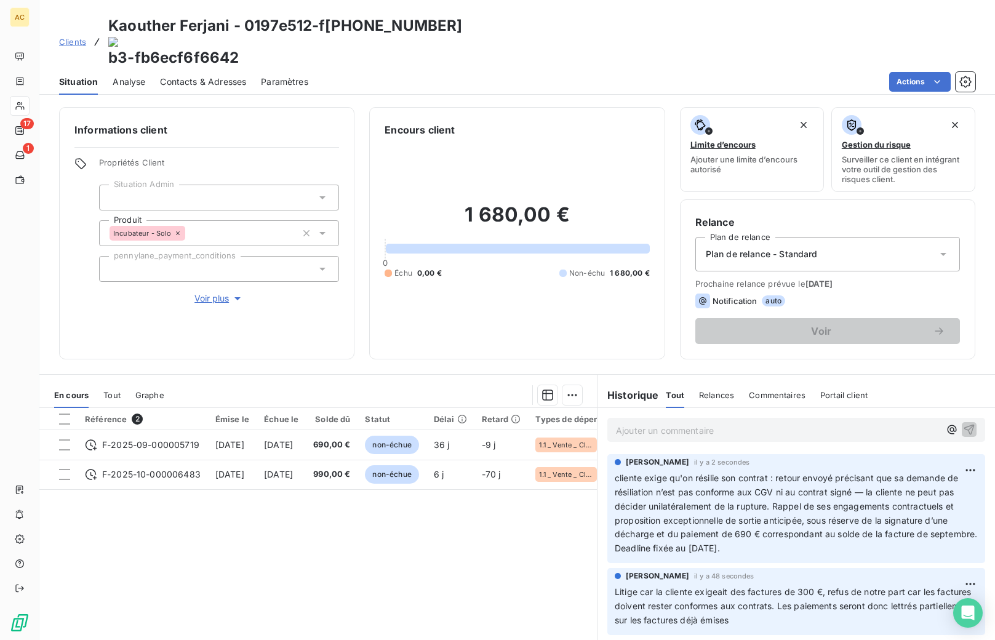
drag, startPoint x: 611, startPoint y: 443, endPoint x: 804, endPoint y: 590, distance: 242.9
copy div "cliente exige qu'on résilie son contrat : retour envoyé précisant que sa demand…"
click at [737, 590] on span "Litige car la cliente exigeait des factures de 300 €, refus de notre part car l…" at bounding box center [795, 606] width 361 height 39
drag, startPoint x: 785, startPoint y: 587, endPoint x: 607, endPoint y: 554, distance: 181.6
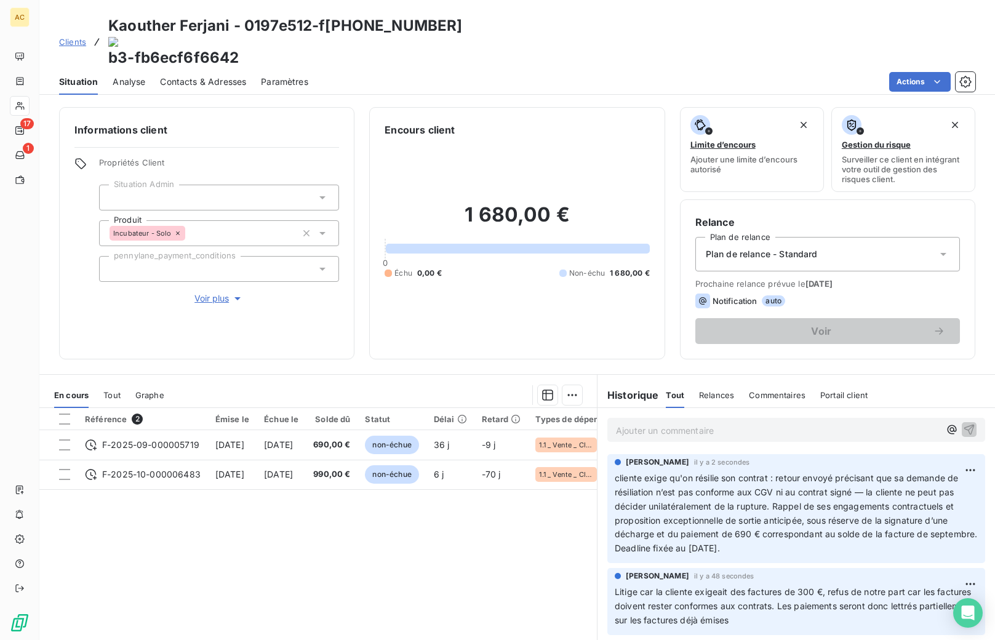
click at [607, 568] on div "Angèle GAUDIN il y a 48 secondes Litige car la cliente exigeait des factures de…" at bounding box center [796, 601] width 378 height 67
copy span "Litige car la cliente exigeait des factures de 300 €, refus de notre part car l…"
drag, startPoint x: 793, startPoint y: 499, endPoint x: 782, endPoint y: 521, distance: 24.5
click at [793, 500] on span "cliente exige qu'on résilie son contrat : retour envoyé précisant que sa demand…" at bounding box center [798, 513] width 366 height 81
drag, startPoint x: 784, startPoint y: 516, endPoint x: 609, endPoint y: 441, distance: 191.0
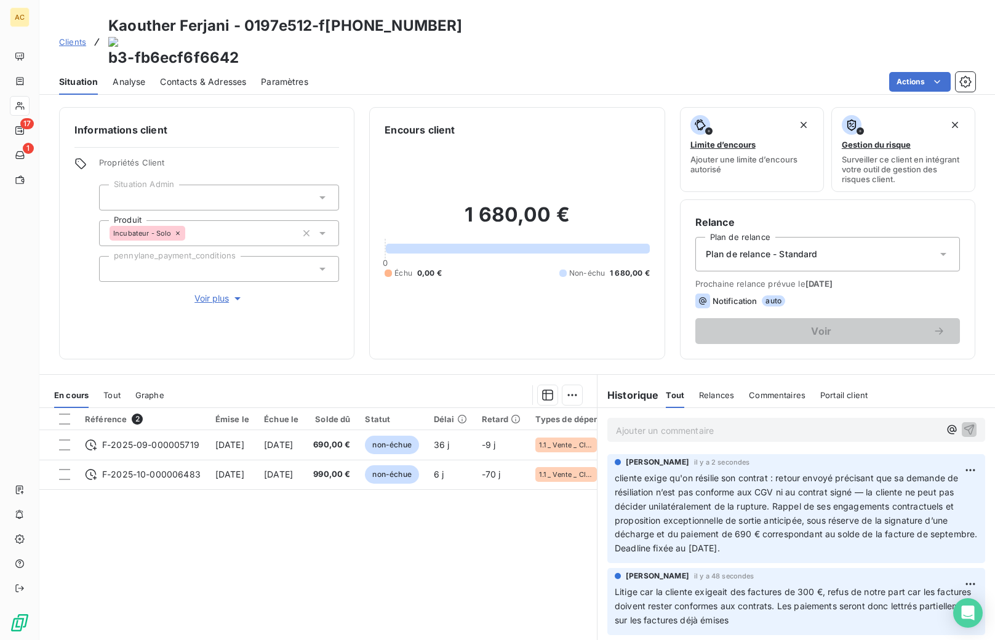
click at [609, 454] on div "Angèle GAUDIN il y a 2 secondes cliente exige qu'on résilie son contrat : retou…" at bounding box center [796, 508] width 378 height 109
copy span "cliente exige qu'on résilie son contrat : retour envoyé précisant que sa demand…"
